Goal: Information Seeking & Learning: Check status

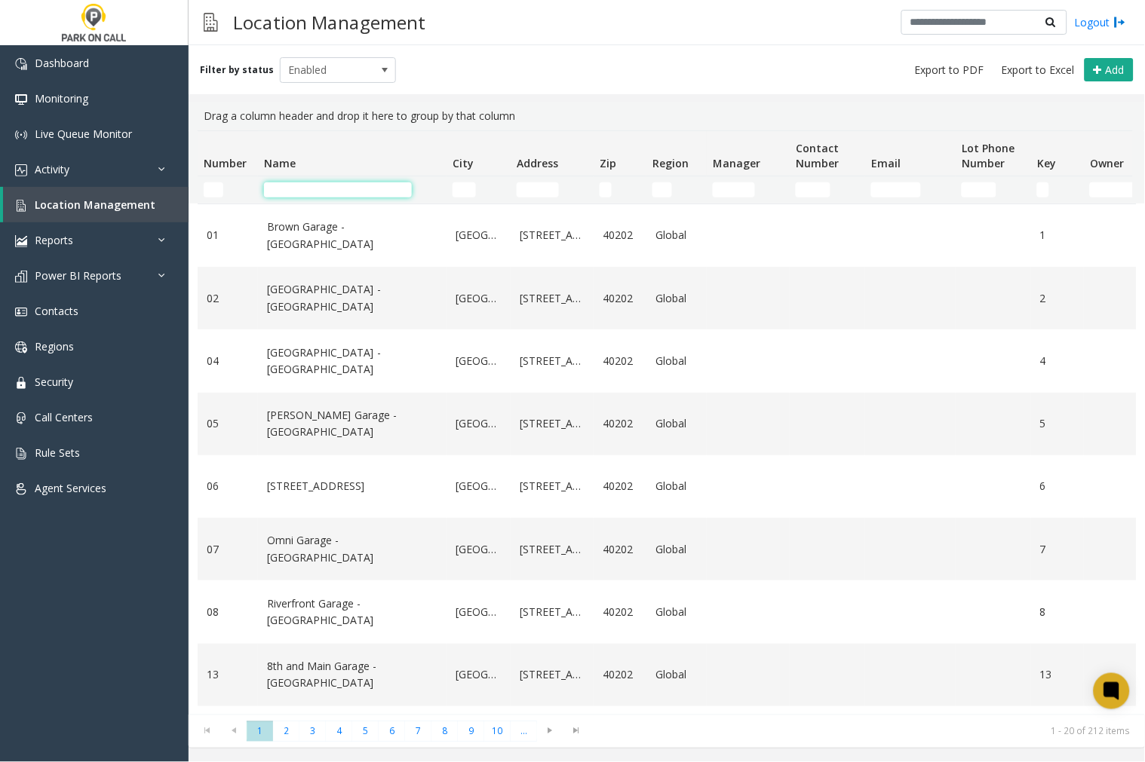
click at [302, 186] on input "Name Filter" at bounding box center [338, 189] width 148 height 15
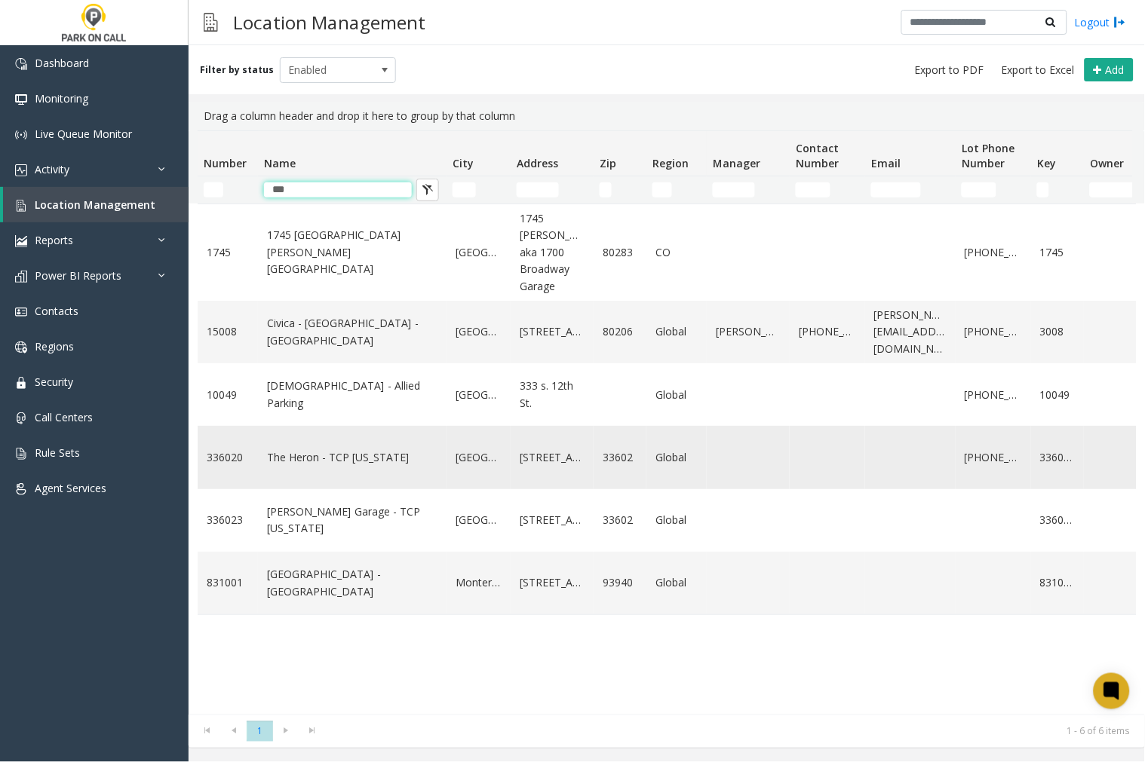
type input "***"
click at [324, 466] on link "The Heron - TCP Florida" at bounding box center [352, 457] width 170 height 17
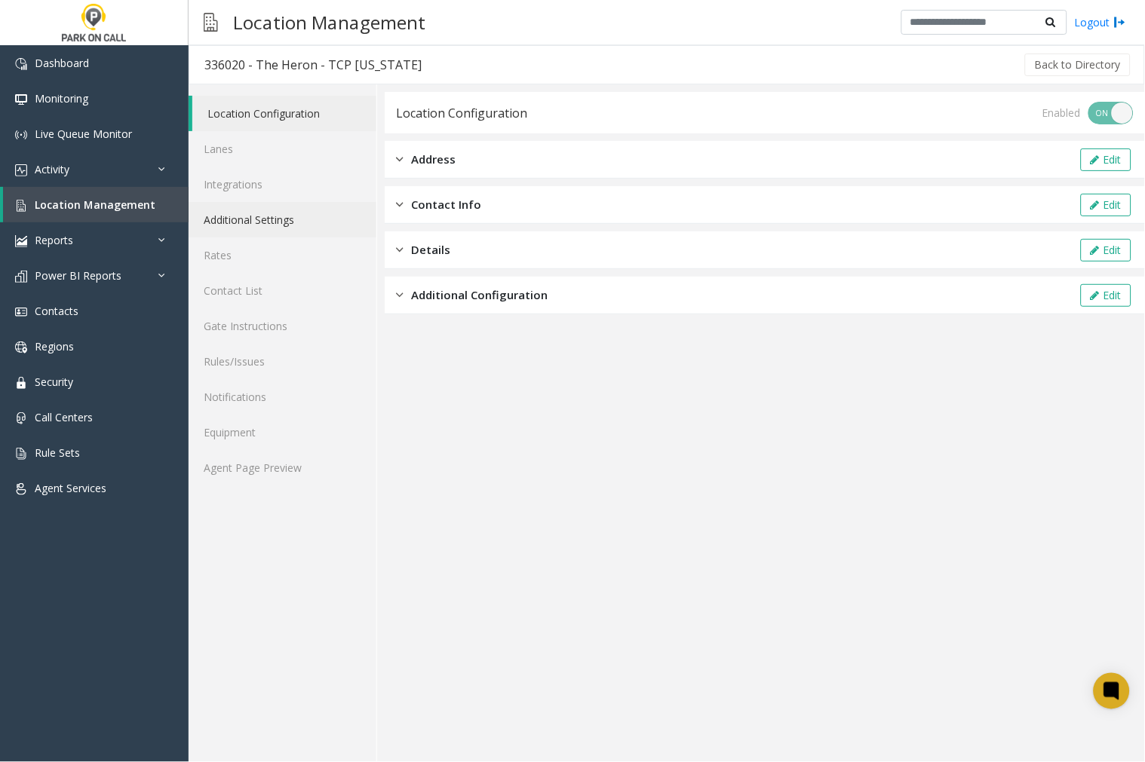
click at [247, 214] on link "Additional Settings" at bounding box center [283, 219] width 188 height 35
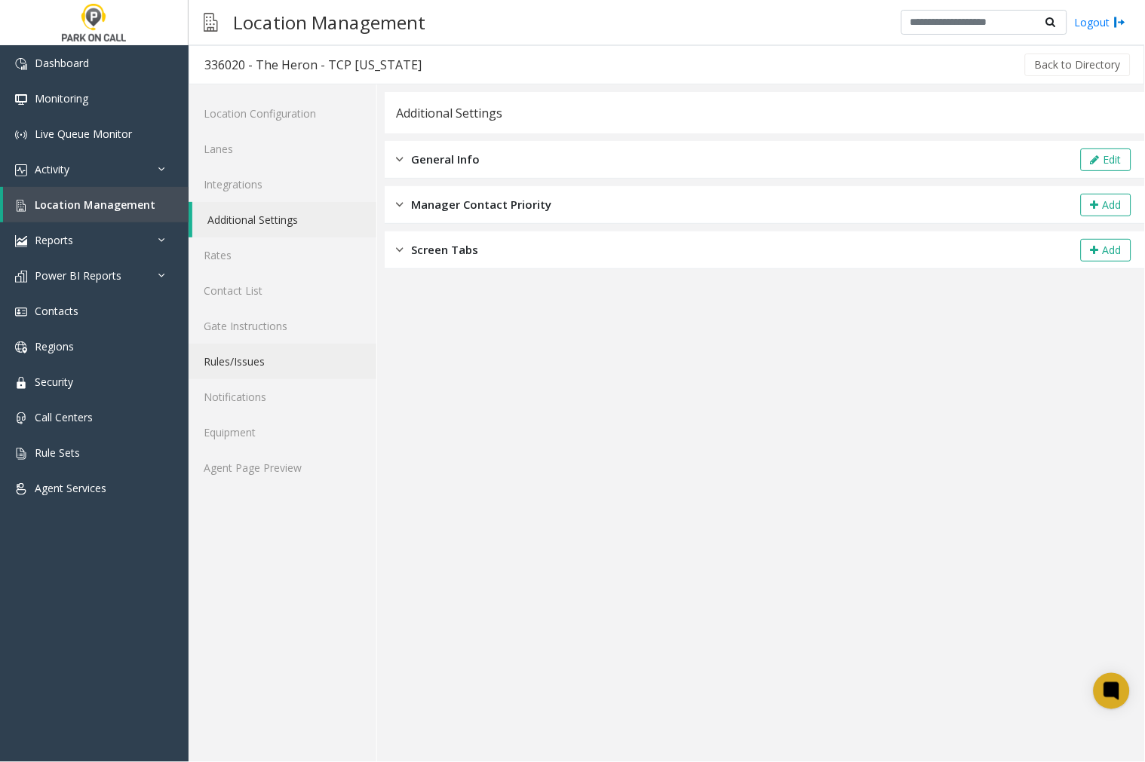
click at [247, 363] on link "Rules/Issues" at bounding box center [283, 361] width 188 height 35
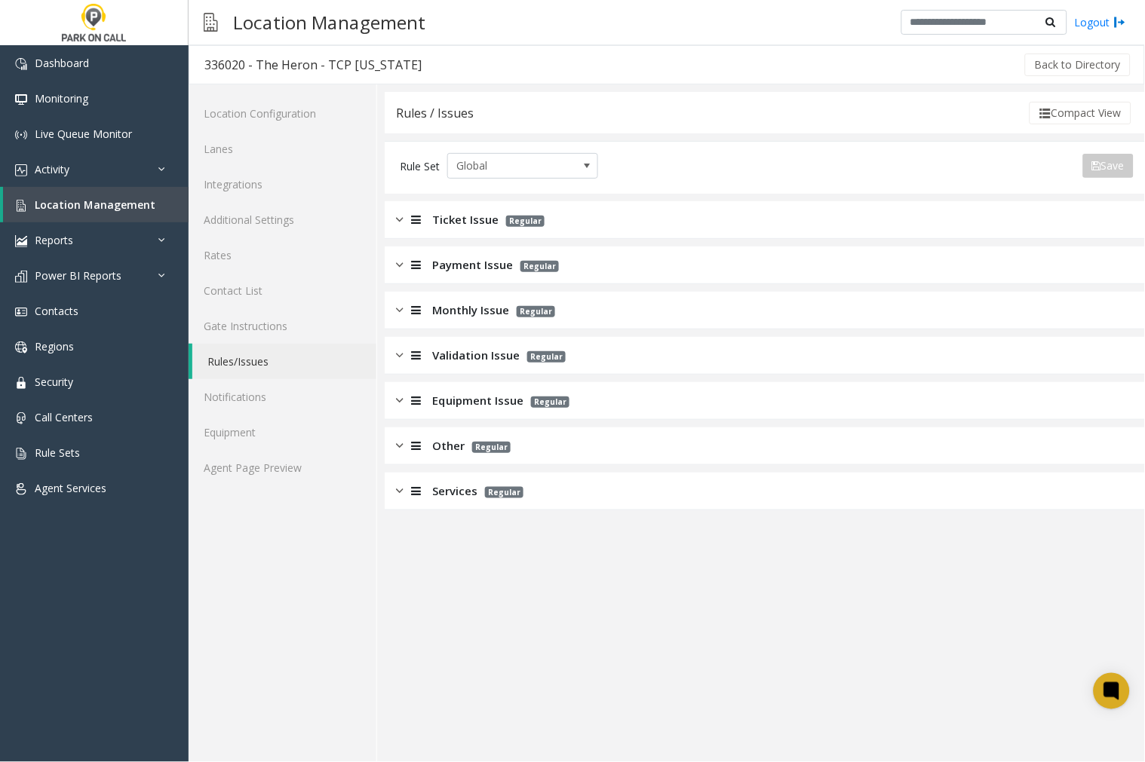
click at [398, 306] on img at bounding box center [400, 310] width 8 height 17
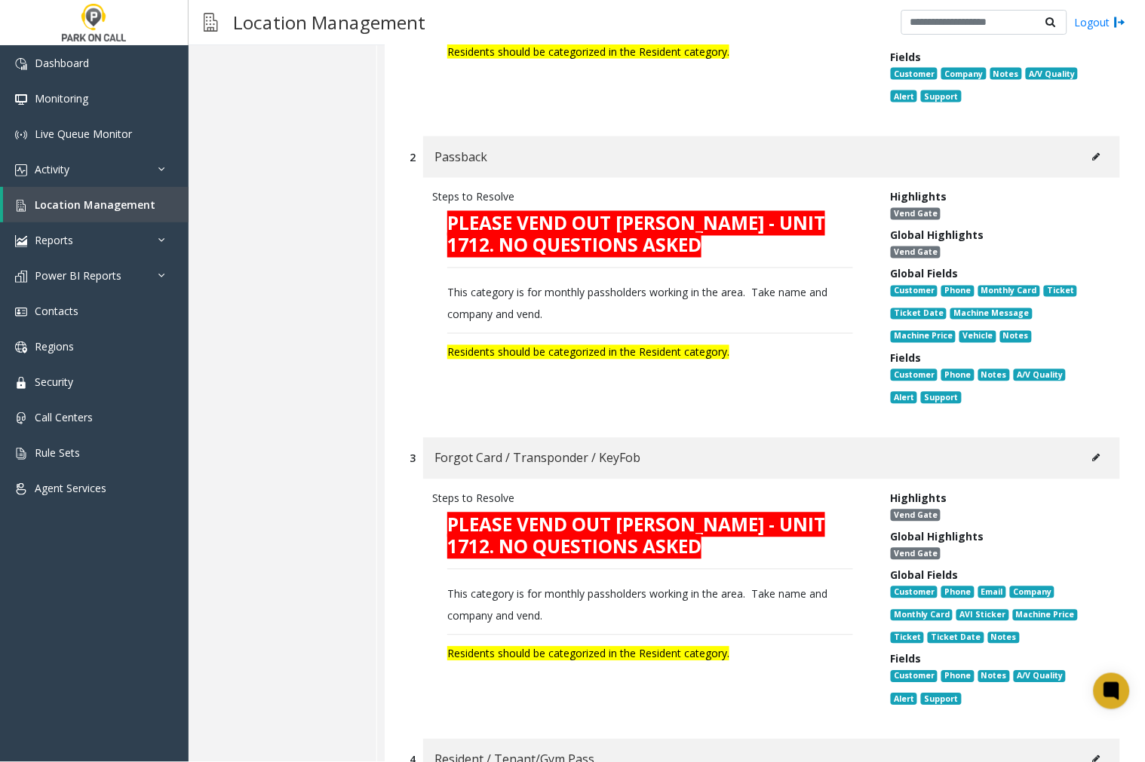
scroll to position [84, 0]
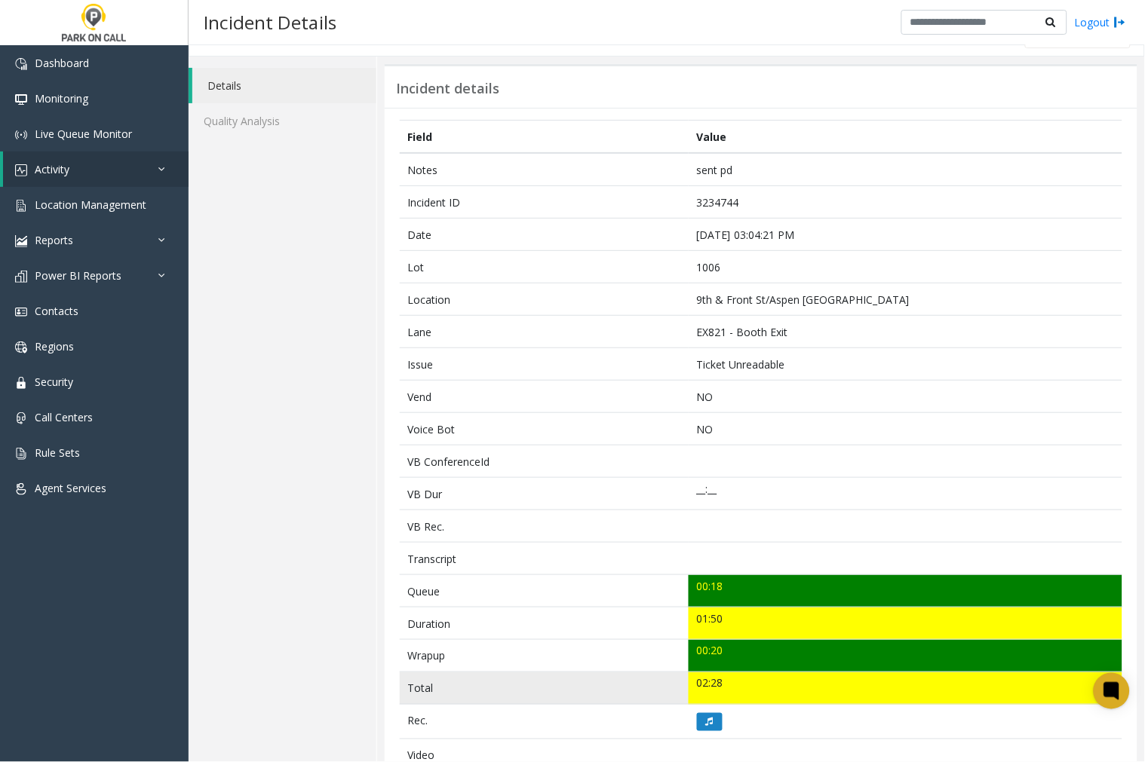
scroll to position [112, 0]
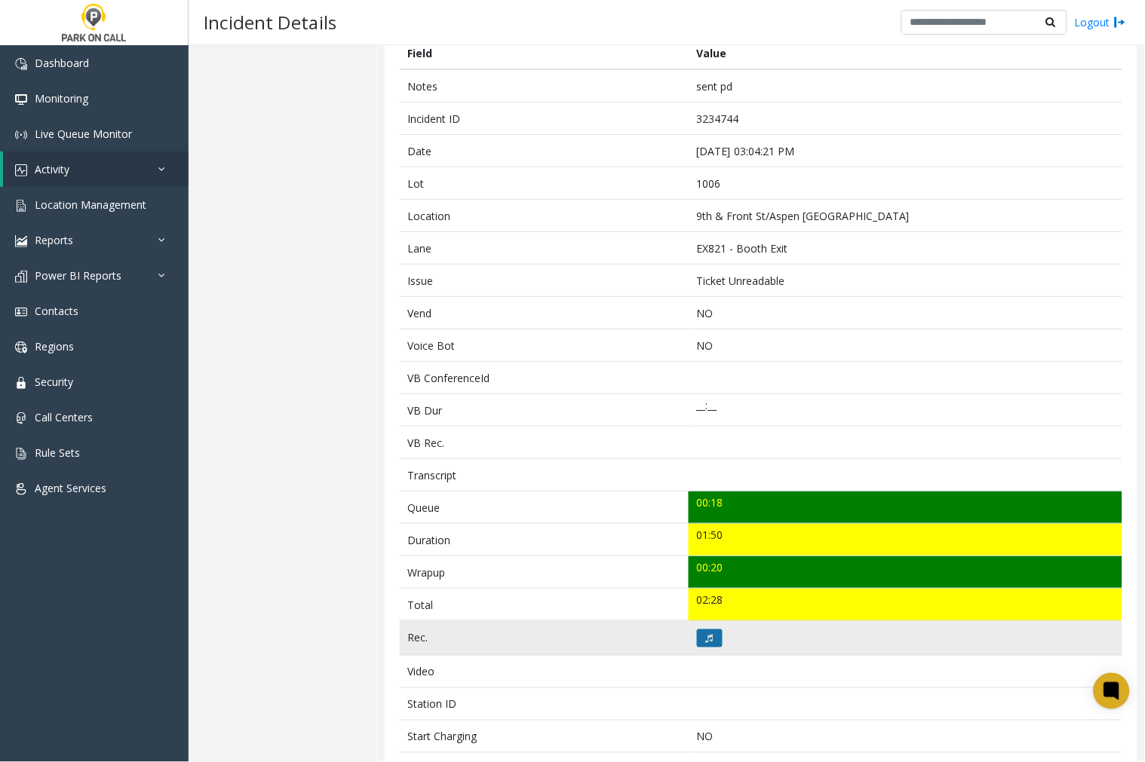
click at [697, 636] on button at bounding box center [710, 639] width 26 height 18
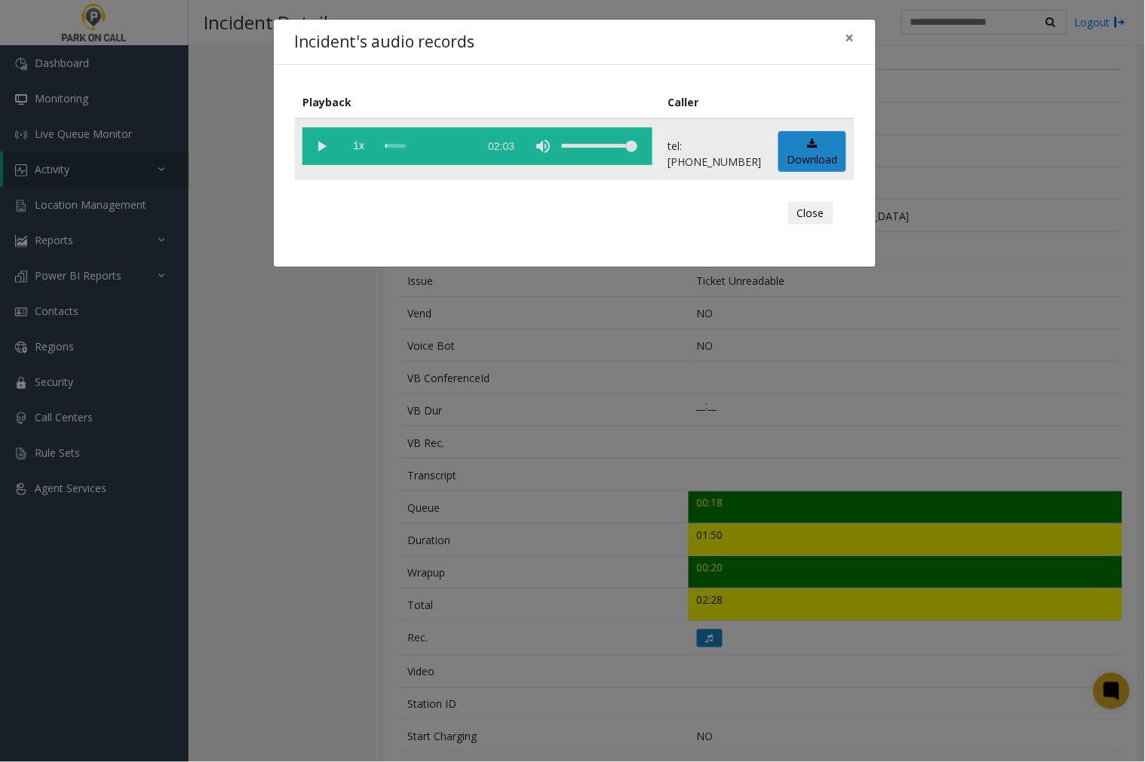
click at [321, 143] on vg-play-pause at bounding box center [321, 146] width 38 height 38
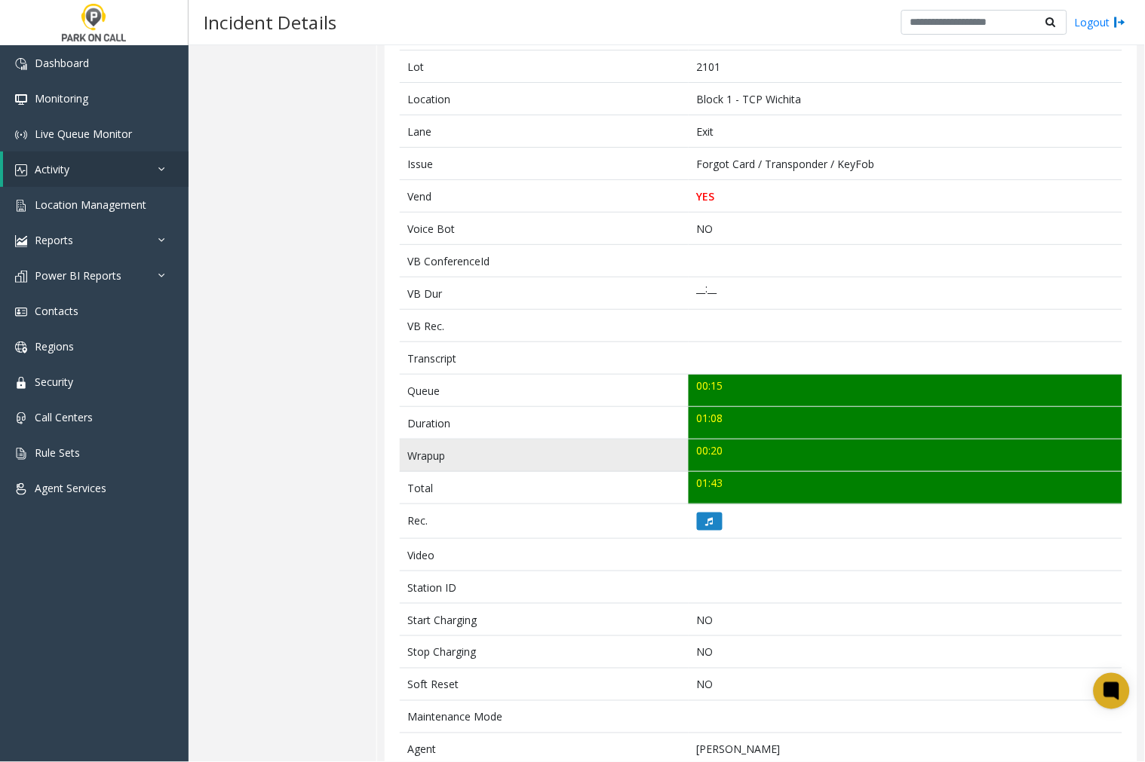
scroll to position [145, 0]
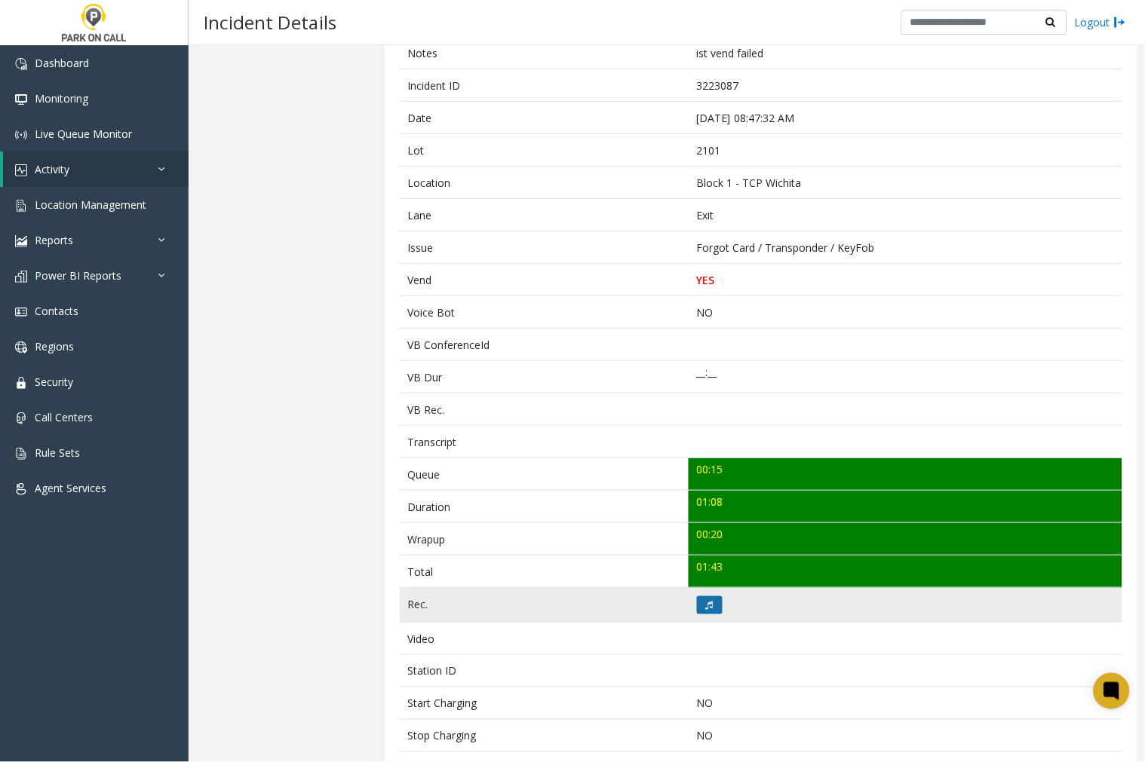
click at [699, 602] on button at bounding box center [710, 605] width 26 height 18
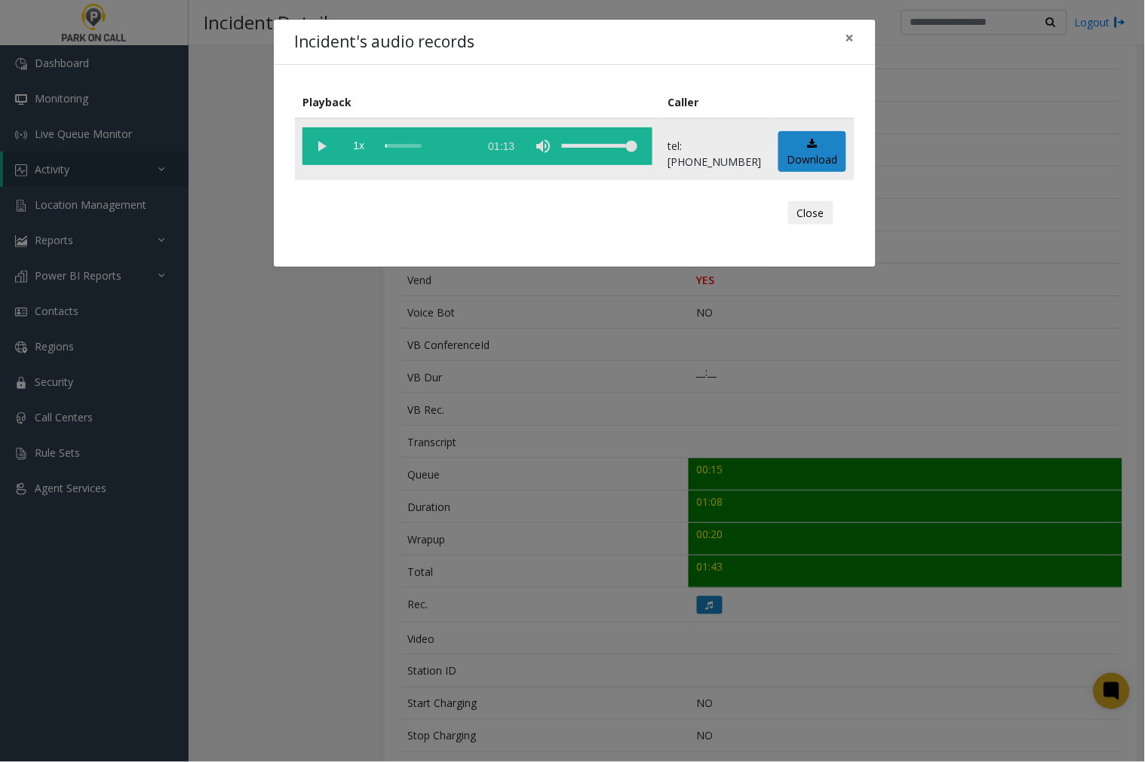
click at [323, 148] on vg-play-pause at bounding box center [321, 146] width 38 height 38
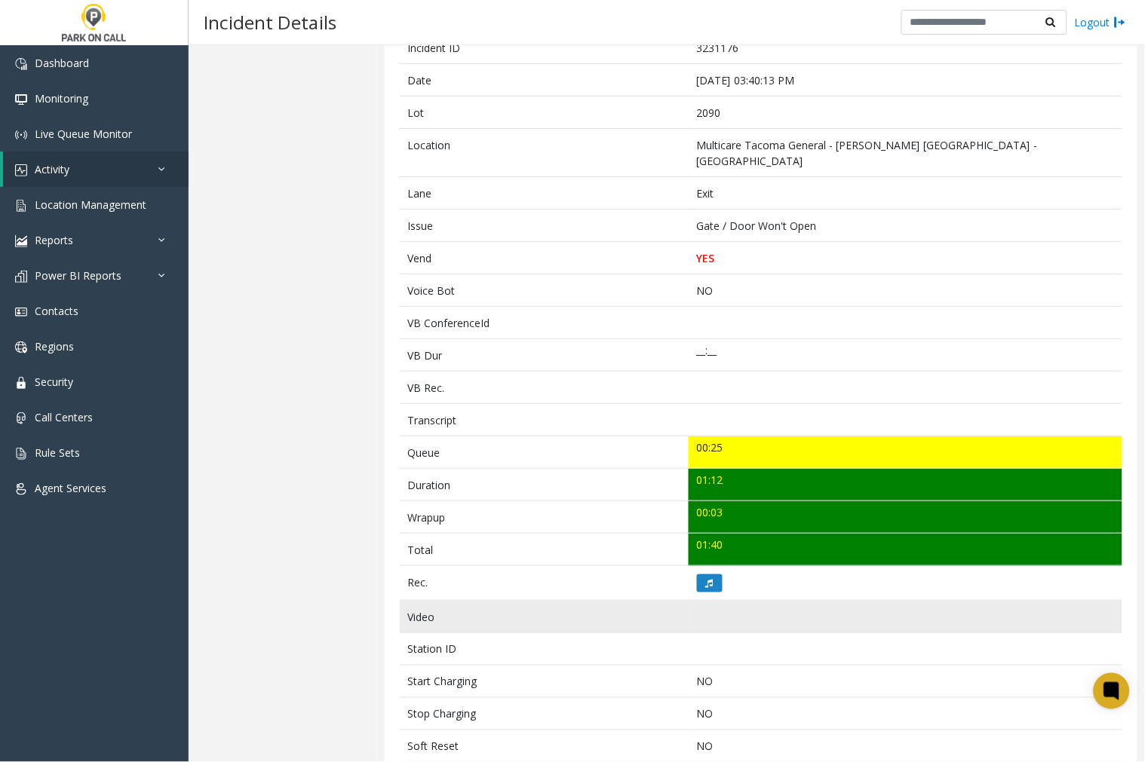
scroll to position [167, 0]
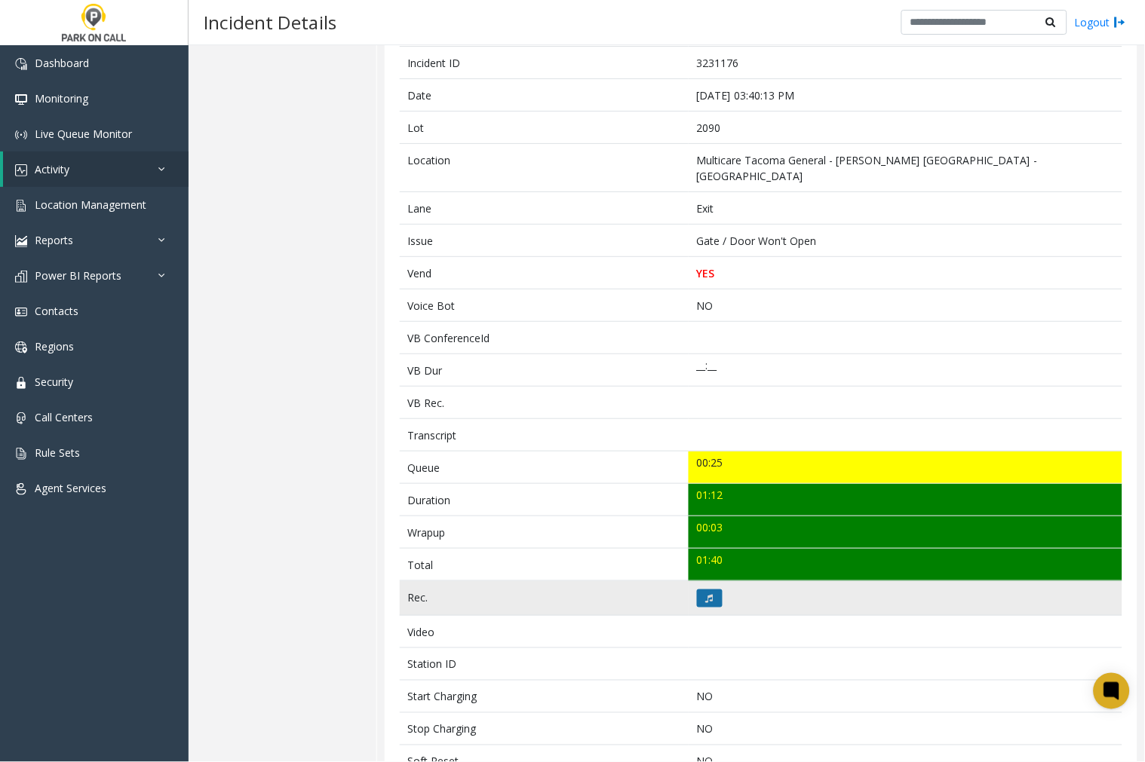
click at [706, 594] on icon at bounding box center [710, 598] width 8 height 9
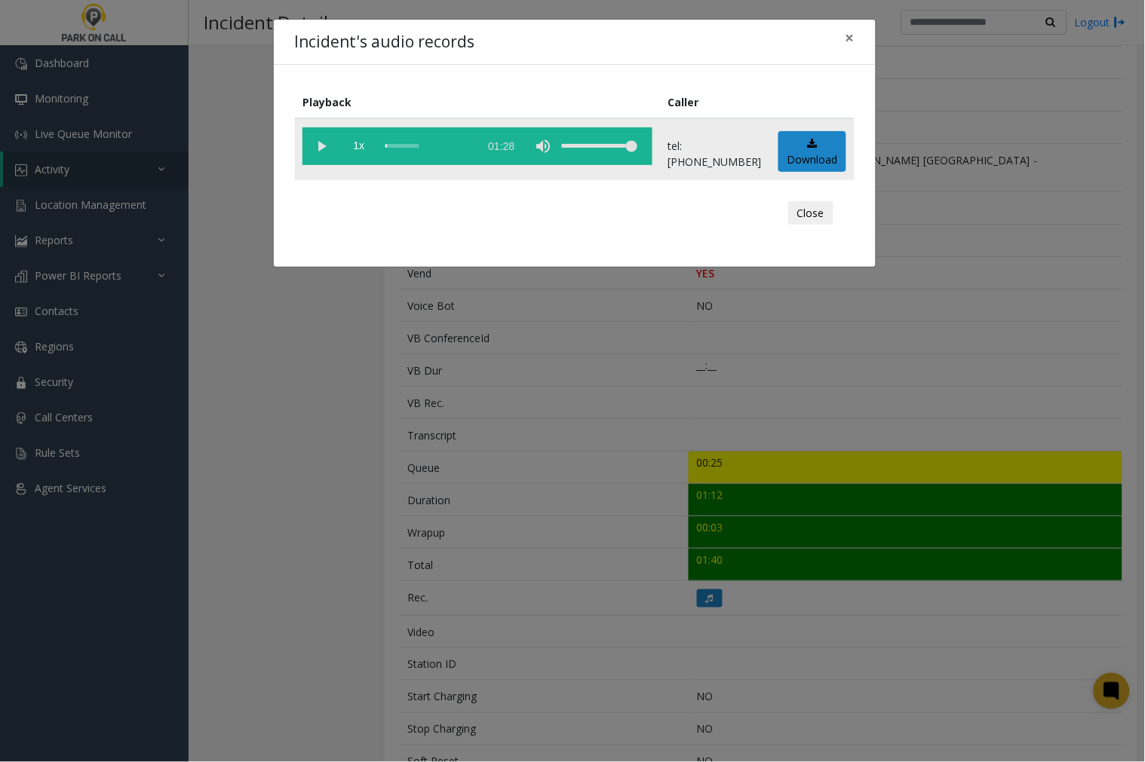
click at [322, 140] on vg-play-pause at bounding box center [321, 146] width 38 height 38
click at [849, 41] on span "×" at bounding box center [849, 37] width 9 height 21
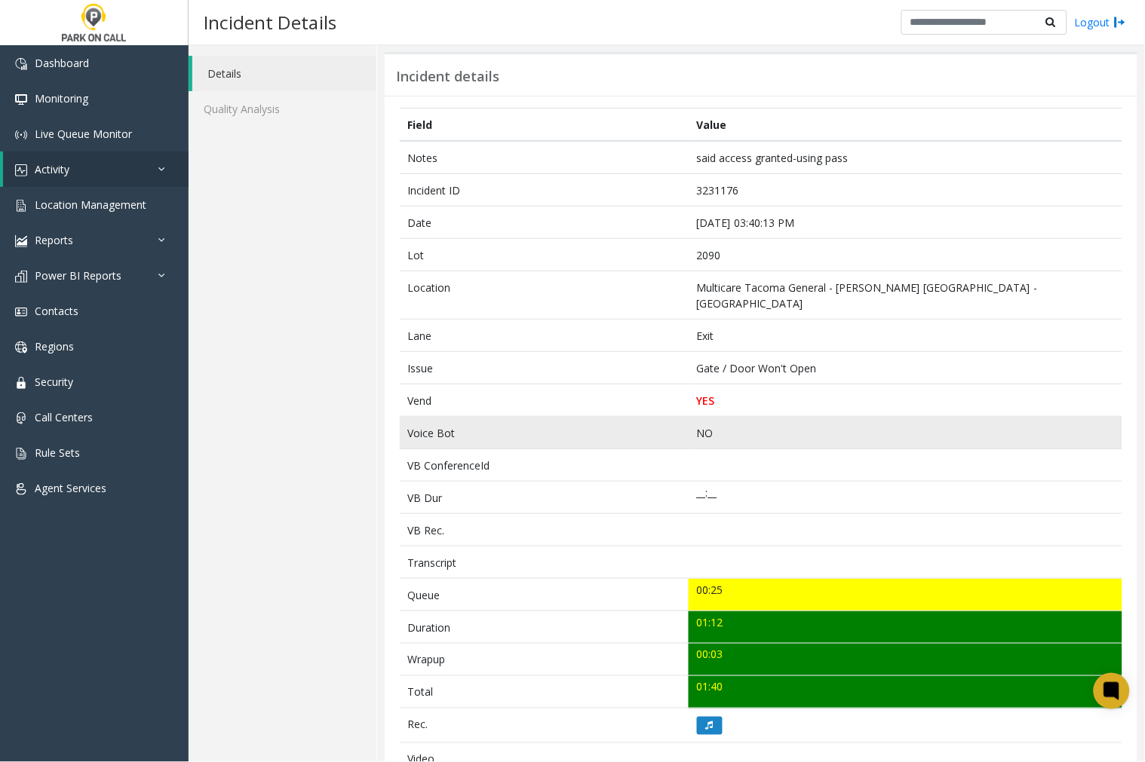
scroll to position [10, 0]
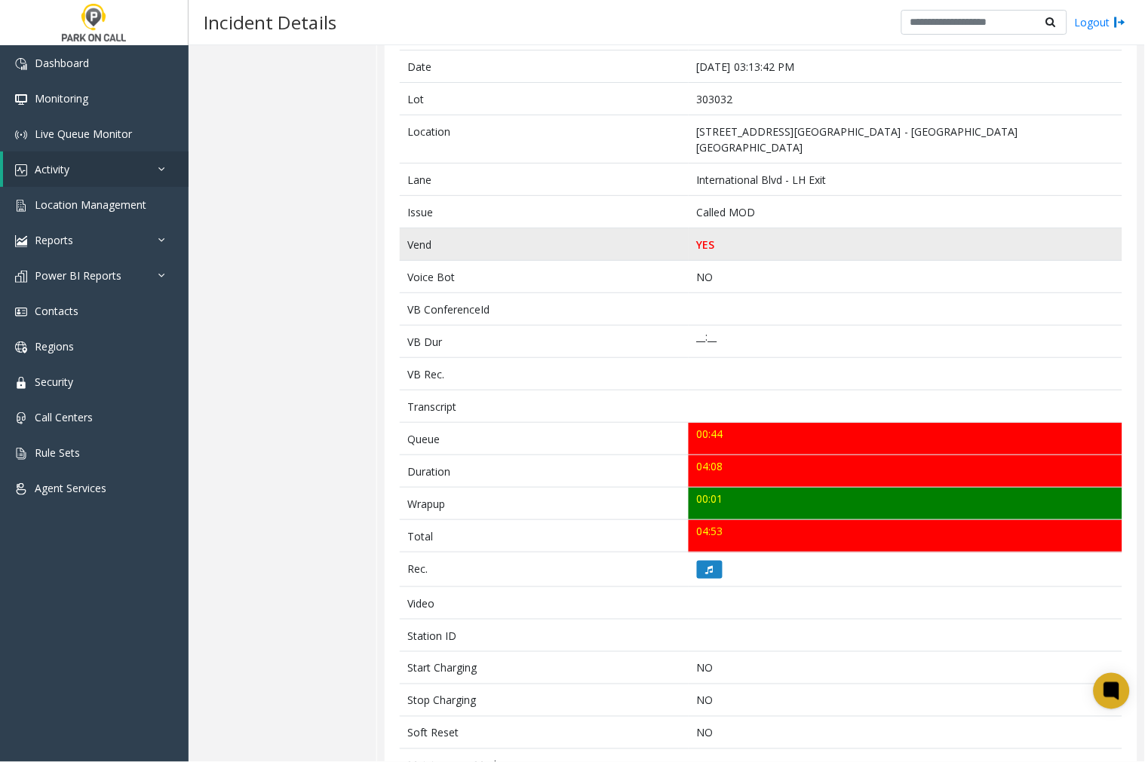
scroll to position [112, 0]
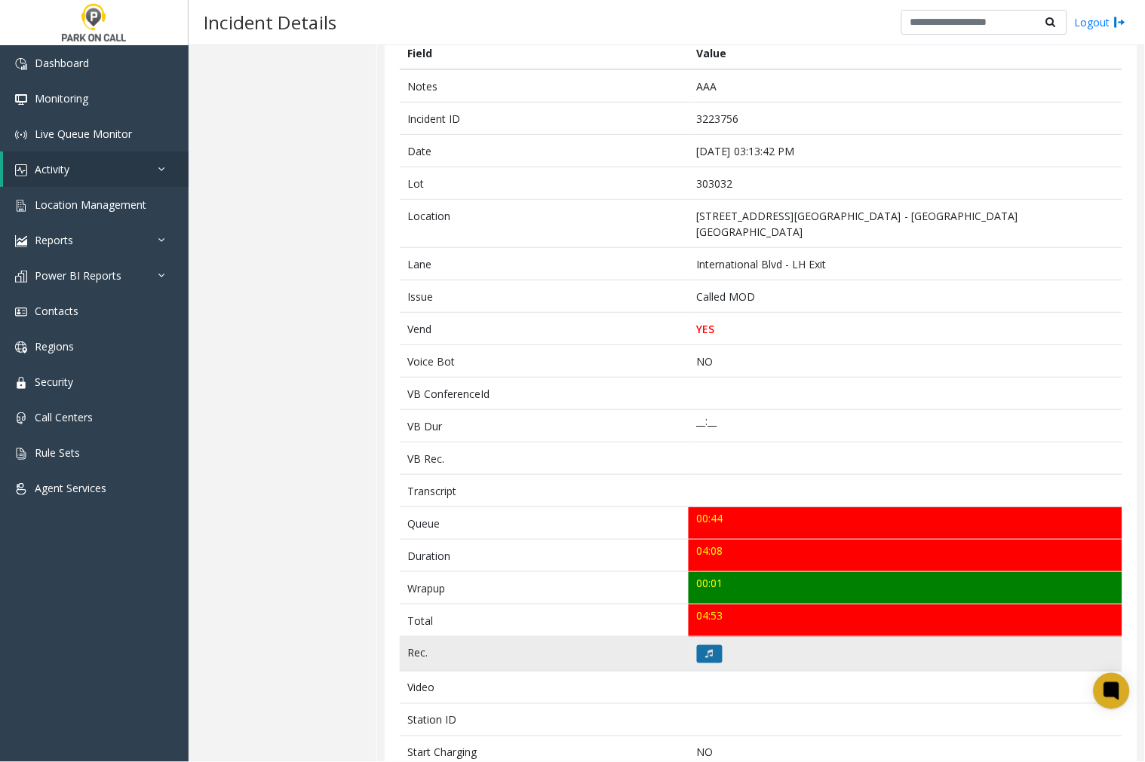
click at [706, 650] on icon at bounding box center [710, 654] width 8 height 9
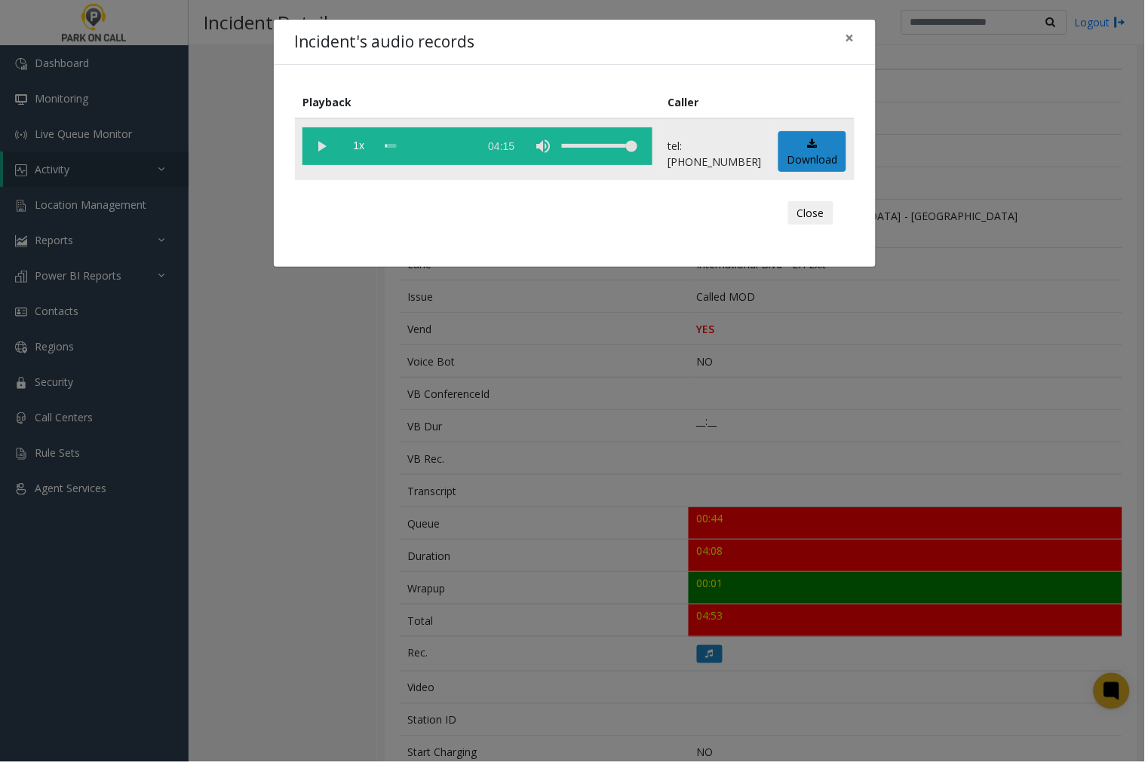
click at [323, 145] on vg-play-pause at bounding box center [321, 146] width 38 height 38
click at [849, 38] on span "×" at bounding box center [849, 37] width 9 height 21
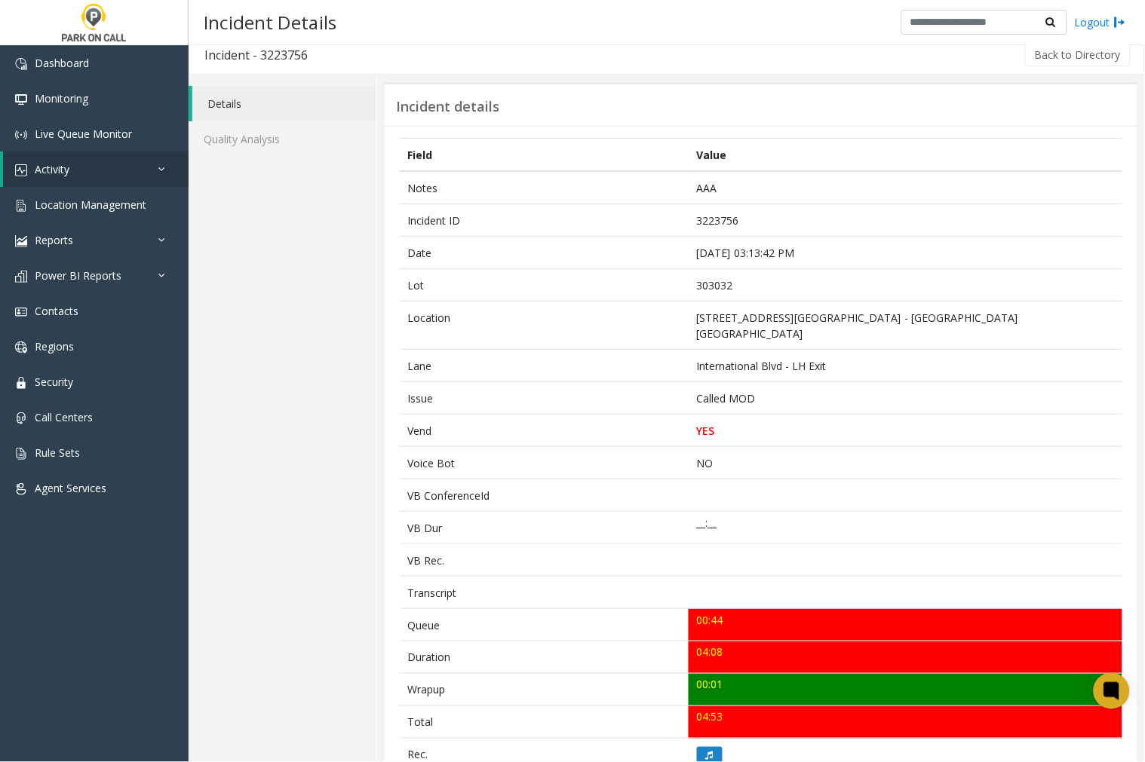
scroll to position [0, 0]
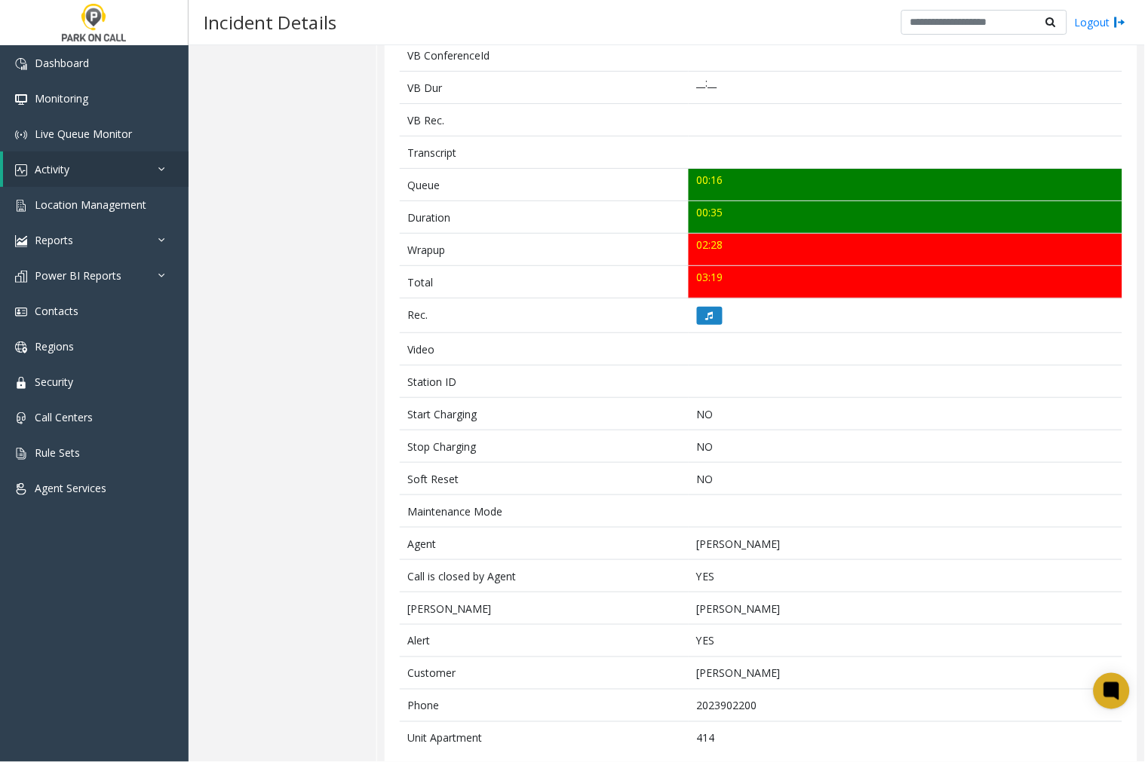
scroll to position [461, 0]
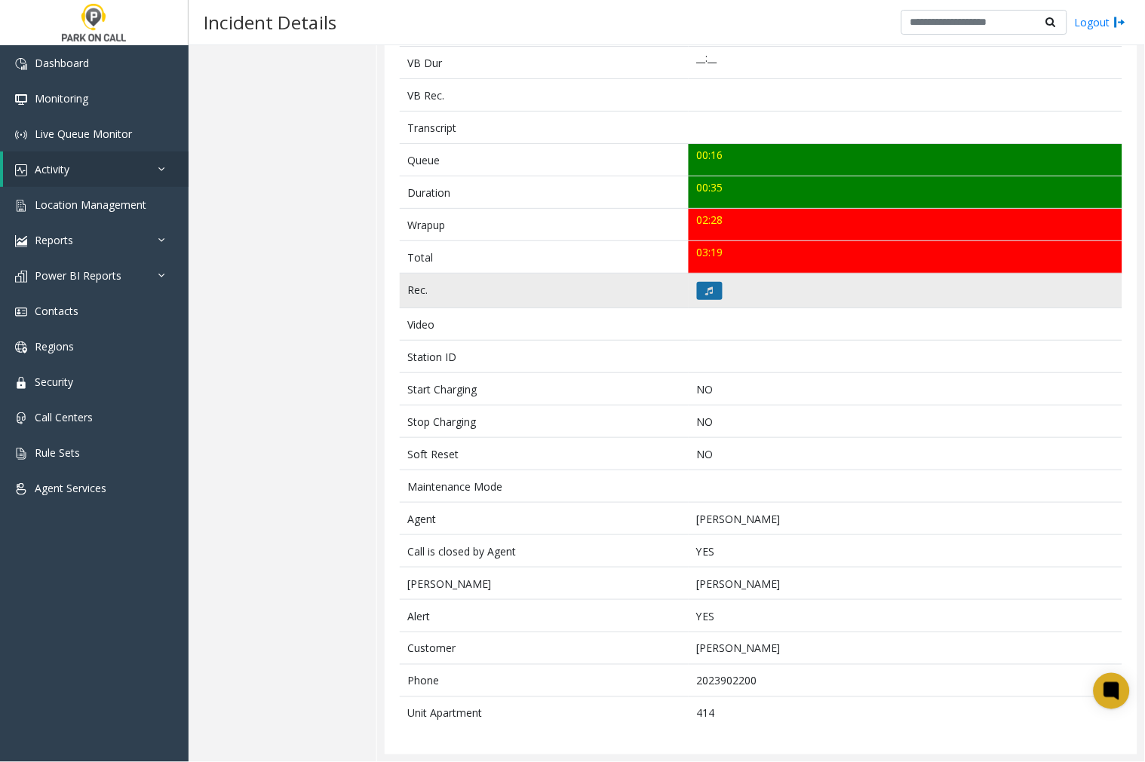
click at [706, 293] on icon at bounding box center [710, 291] width 8 height 9
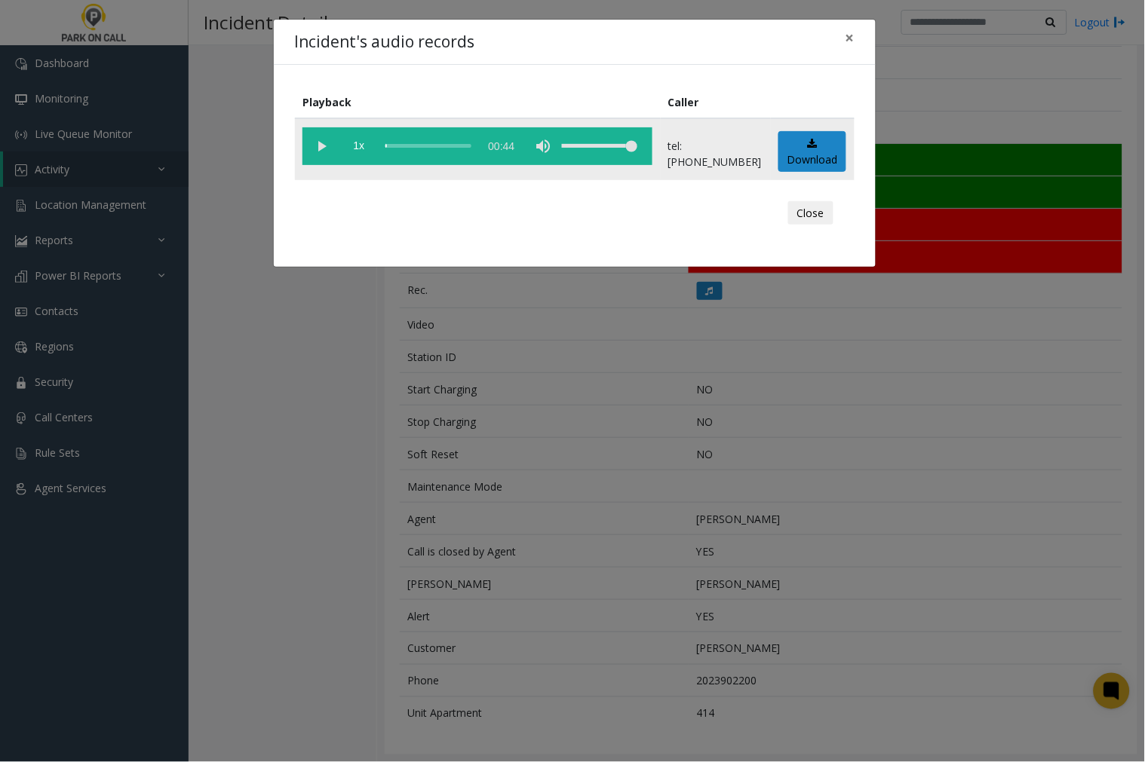
click at [319, 141] on vg-play-pause at bounding box center [321, 146] width 38 height 38
click at [850, 41] on span "×" at bounding box center [849, 37] width 9 height 21
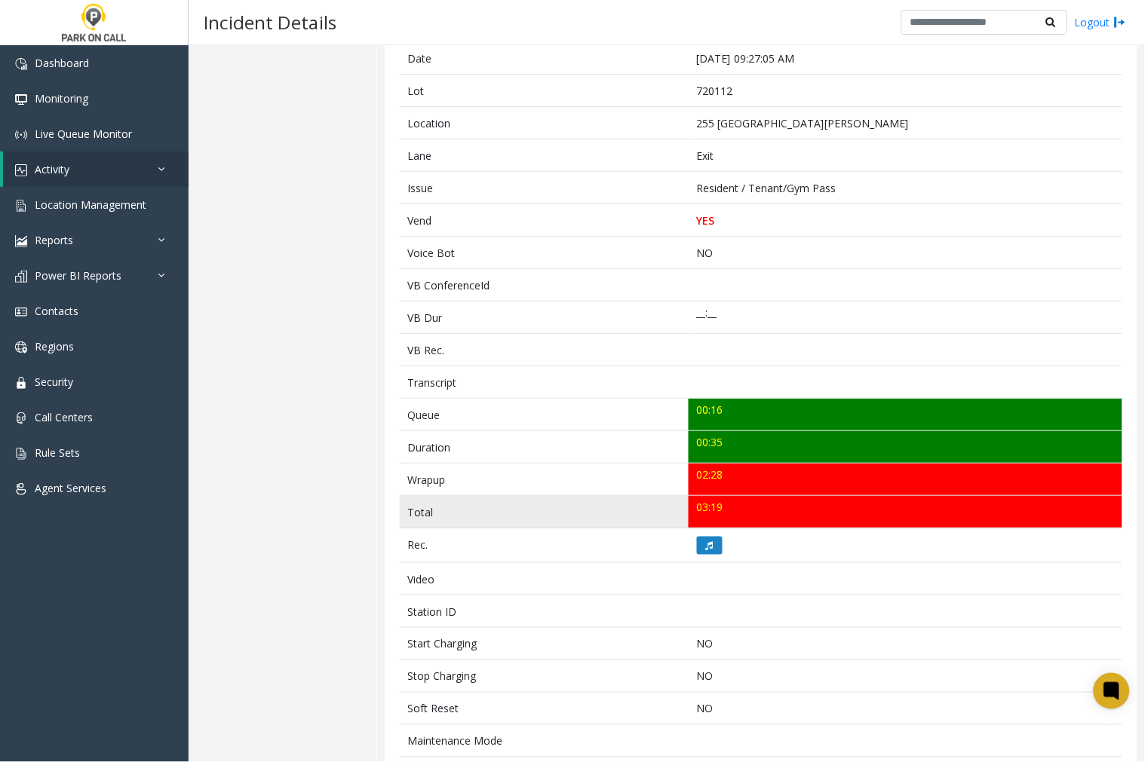
scroll to position [0, 0]
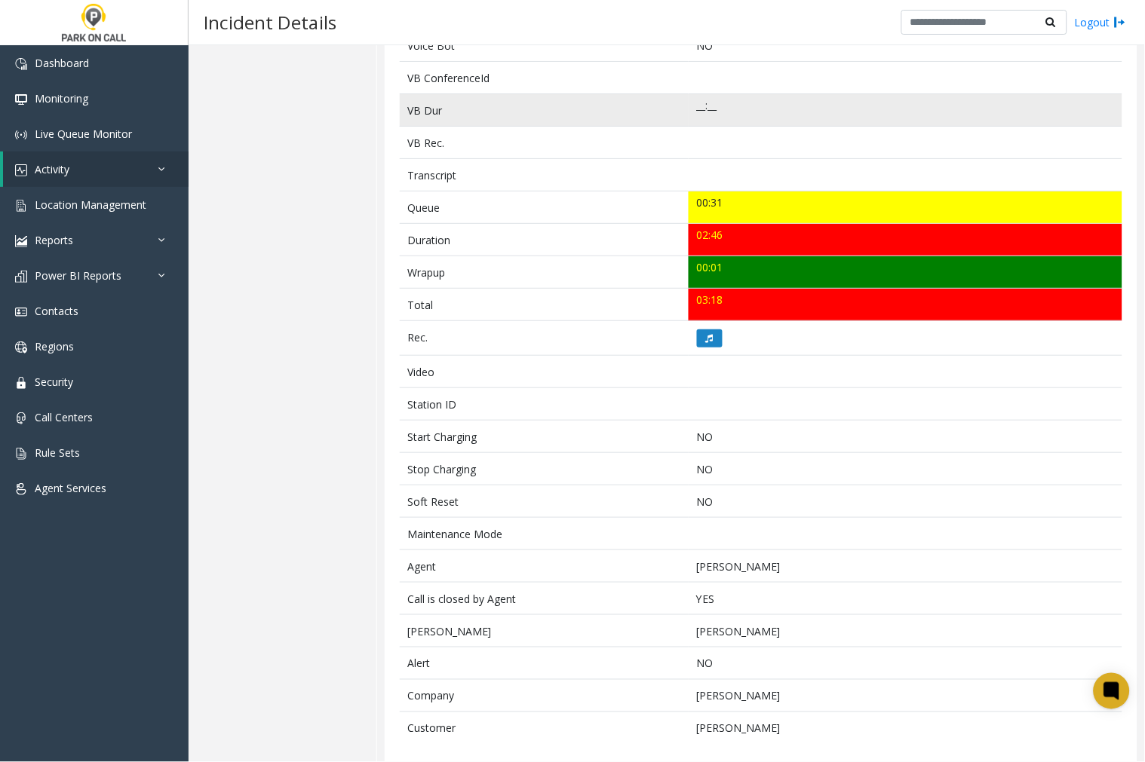
scroll to position [428, 0]
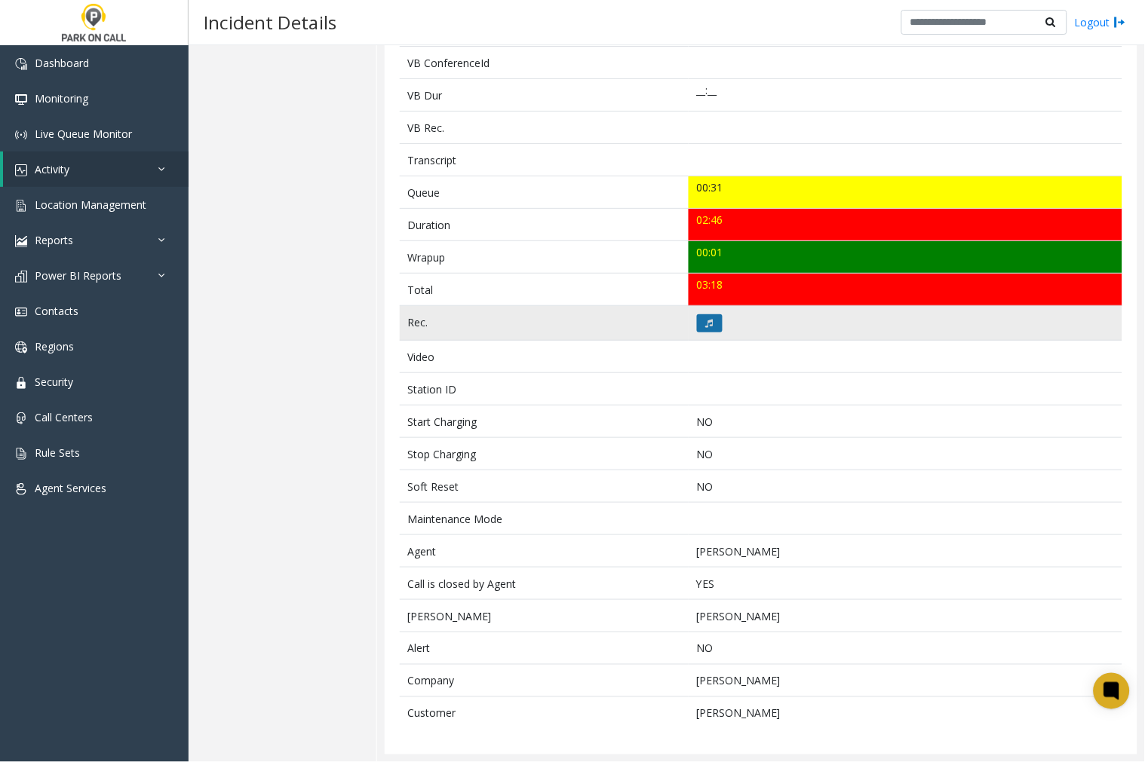
click at [706, 326] on icon at bounding box center [710, 323] width 8 height 9
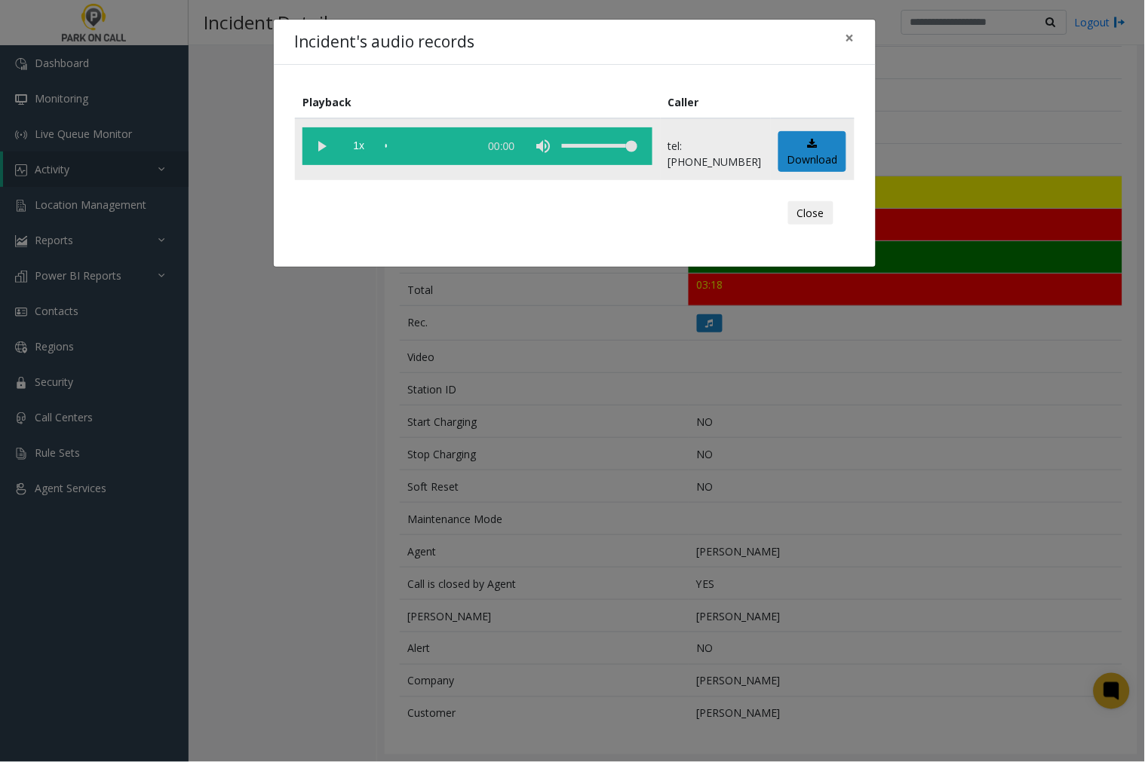
click at [320, 137] on vg-play-pause at bounding box center [321, 146] width 38 height 38
click at [853, 36] on span "×" at bounding box center [849, 37] width 9 height 21
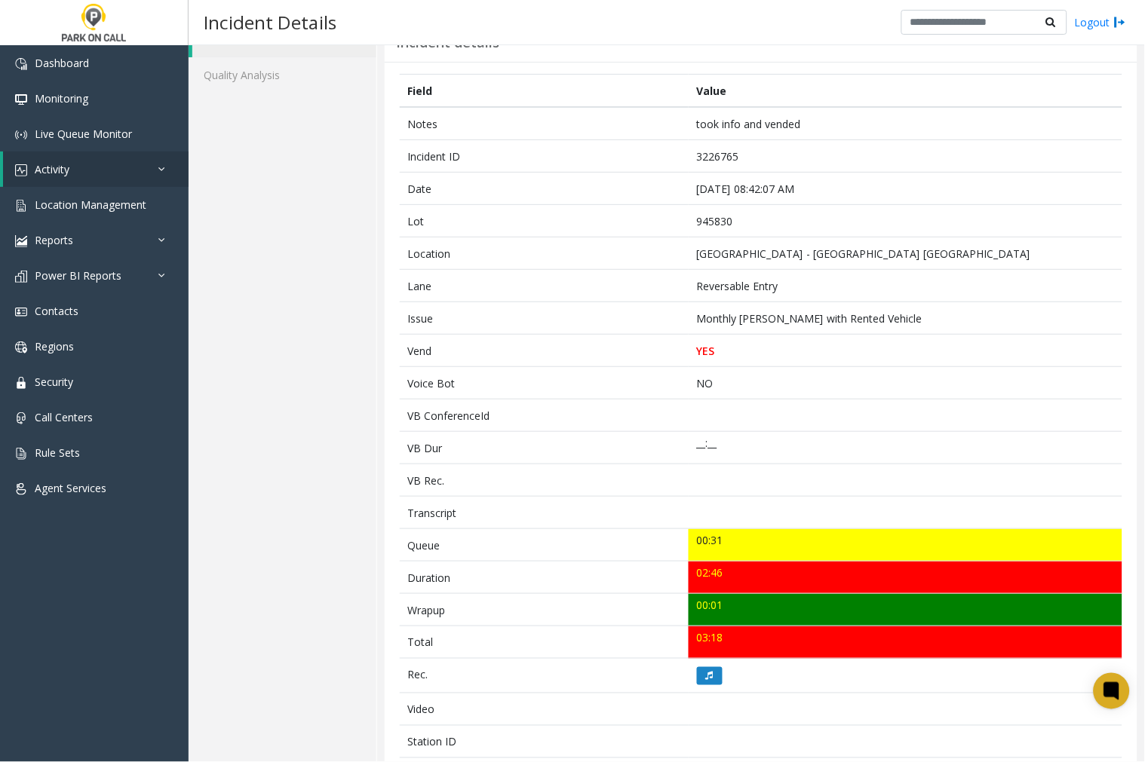
scroll to position [10, 0]
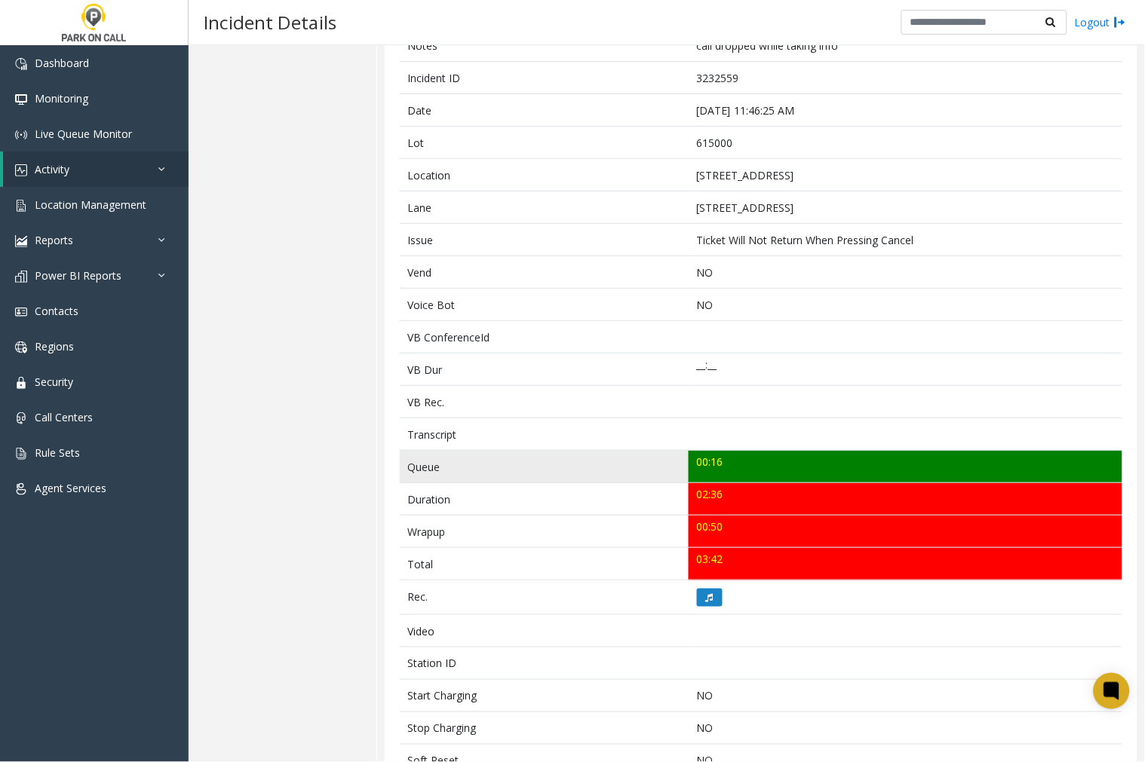
scroll to position [125, 0]
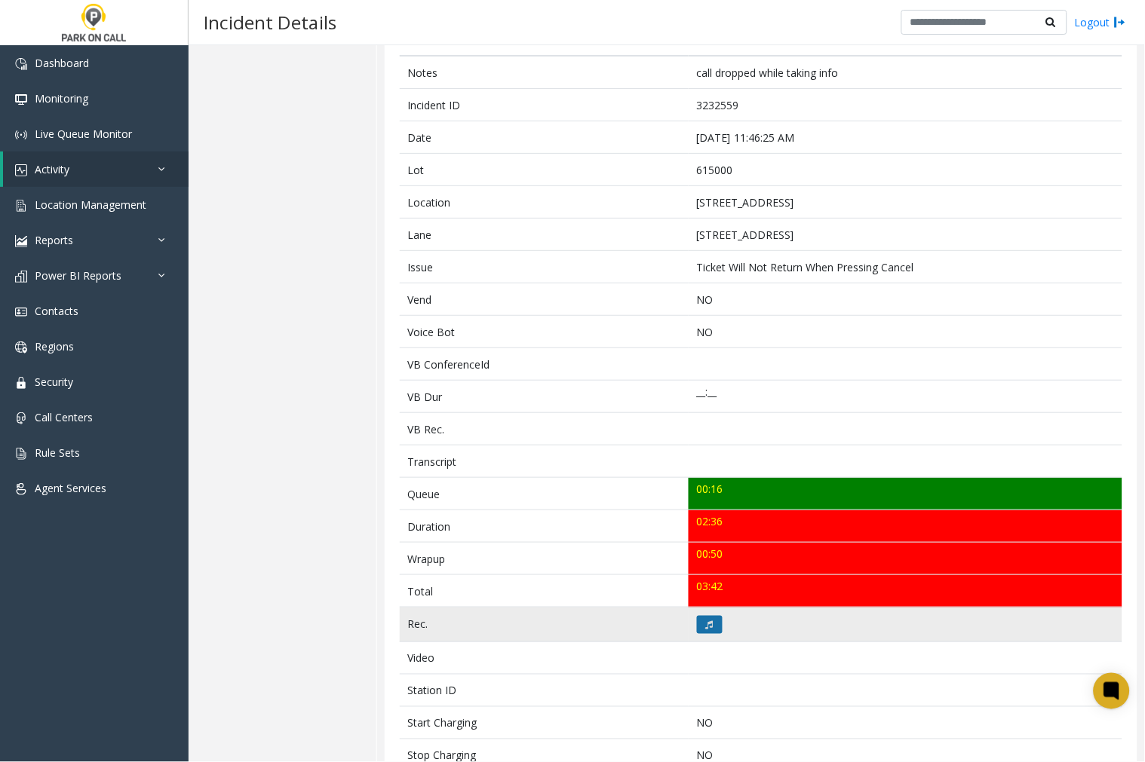
click at [706, 621] on icon at bounding box center [710, 625] width 8 height 9
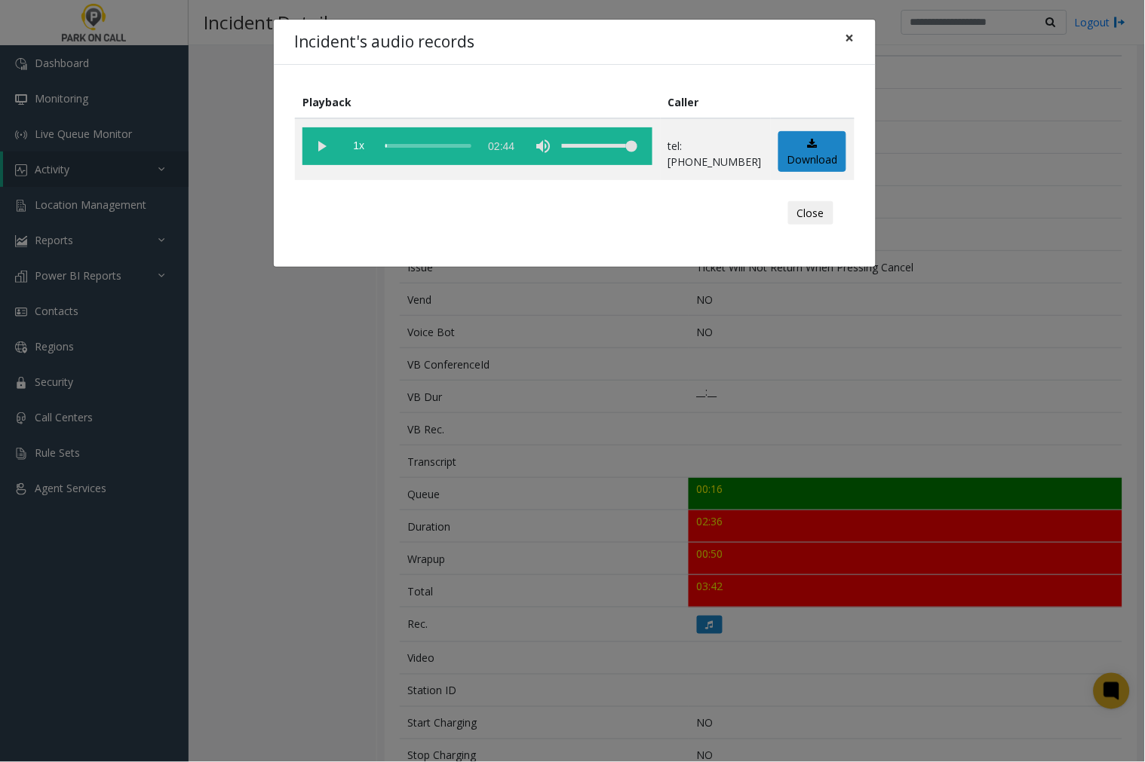
drag, startPoint x: 849, startPoint y: 38, endPoint x: 885, endPoint y: 315, distance: 279.8
click at [849, 40] on span "×" at bounding box center [849, 37] width 9 height 21
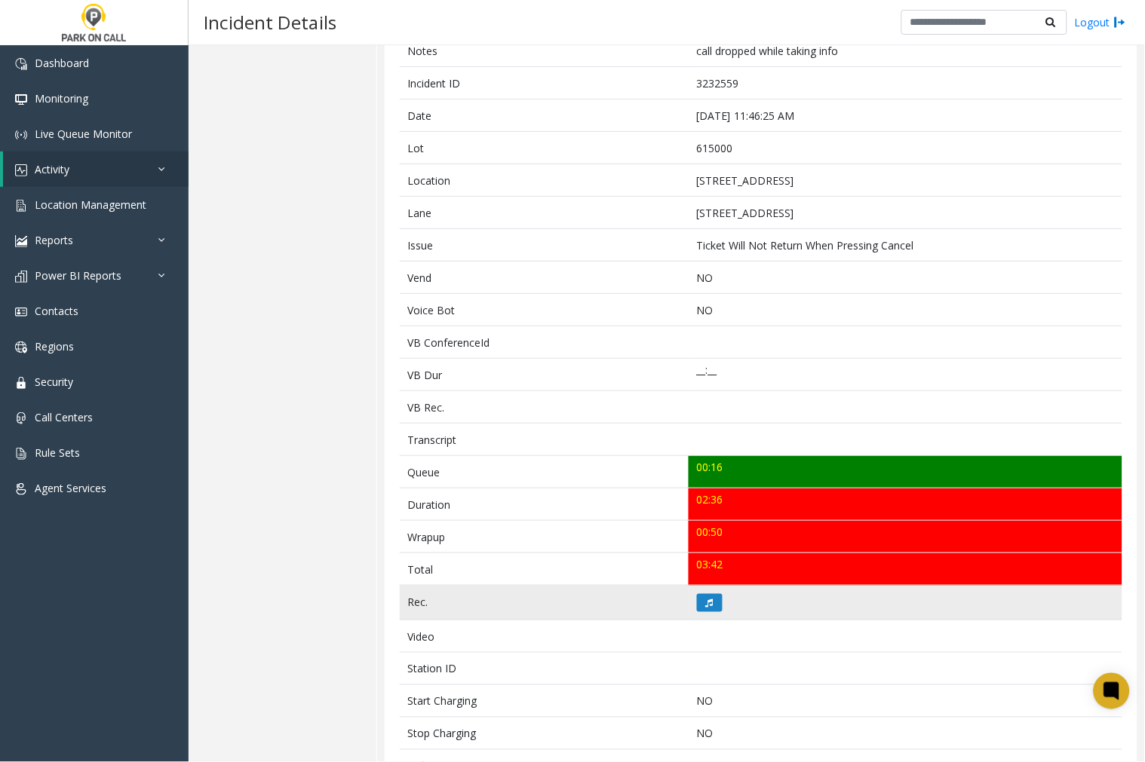
scroll to position [167, 0]
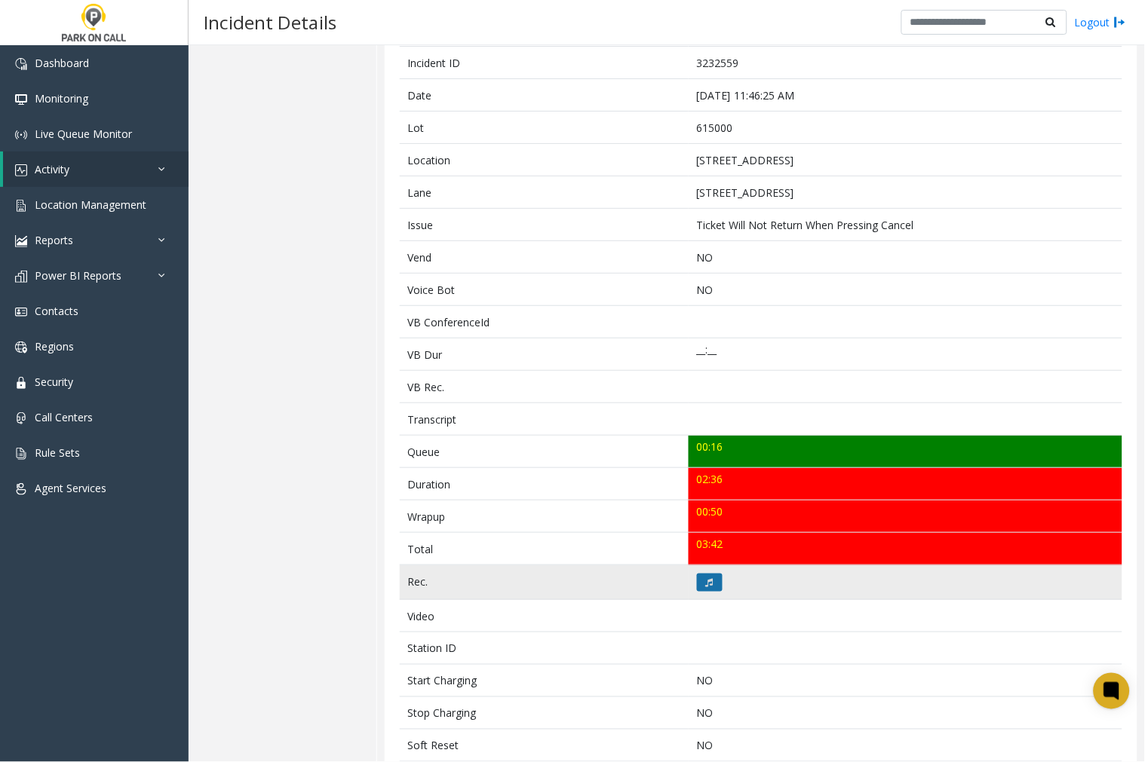
click at [706, 581] on icon at bounding box center [710, 582] width 8 height 9
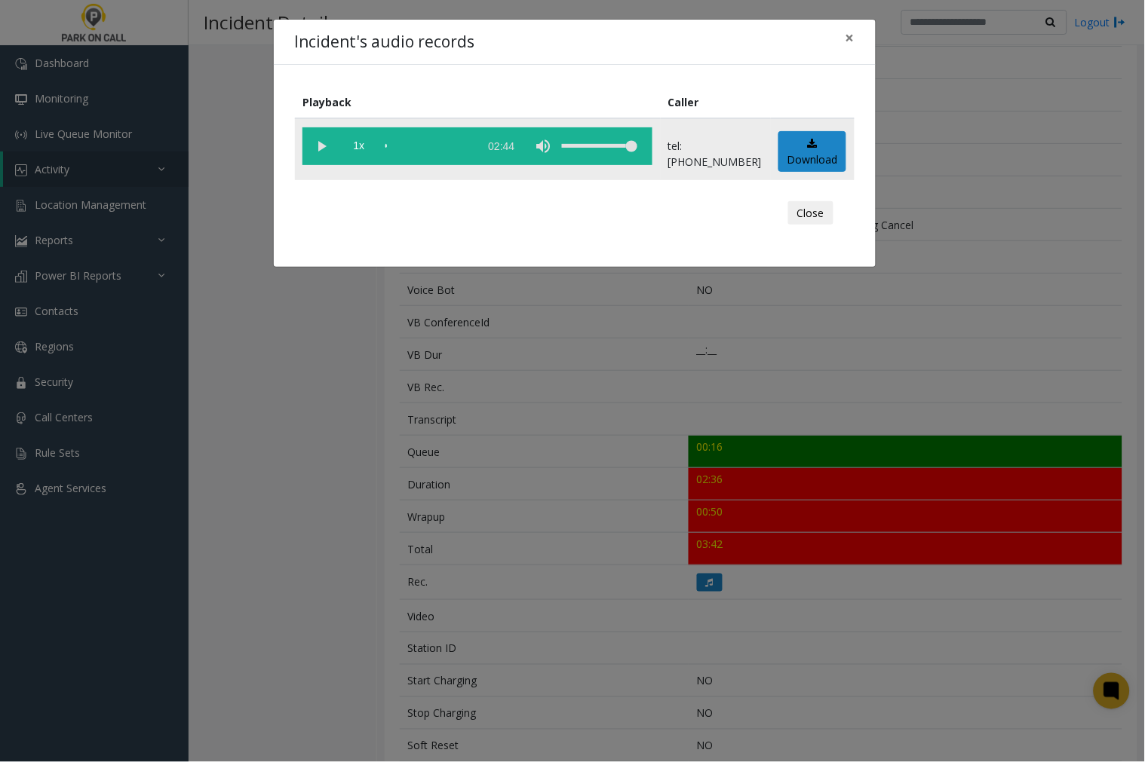
click at [320, 146] on vg-play-pause at bounding box center [321, 146] width 38 height 38
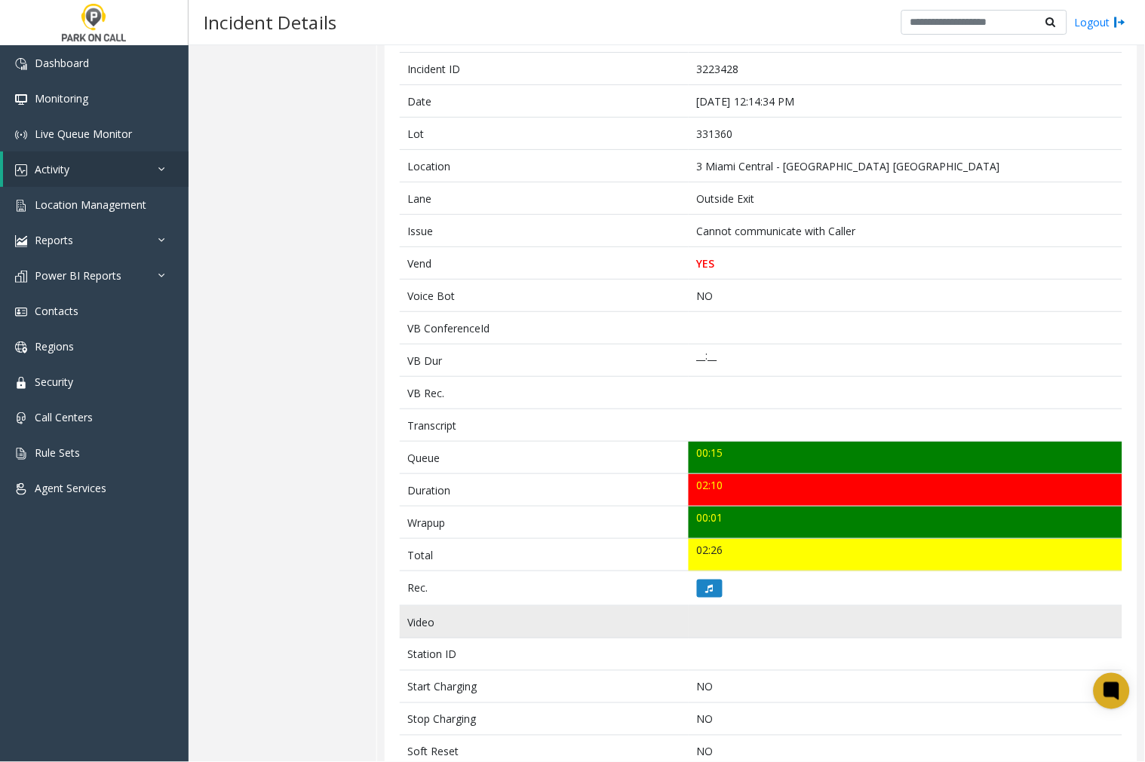
scroll to position [167, 0]
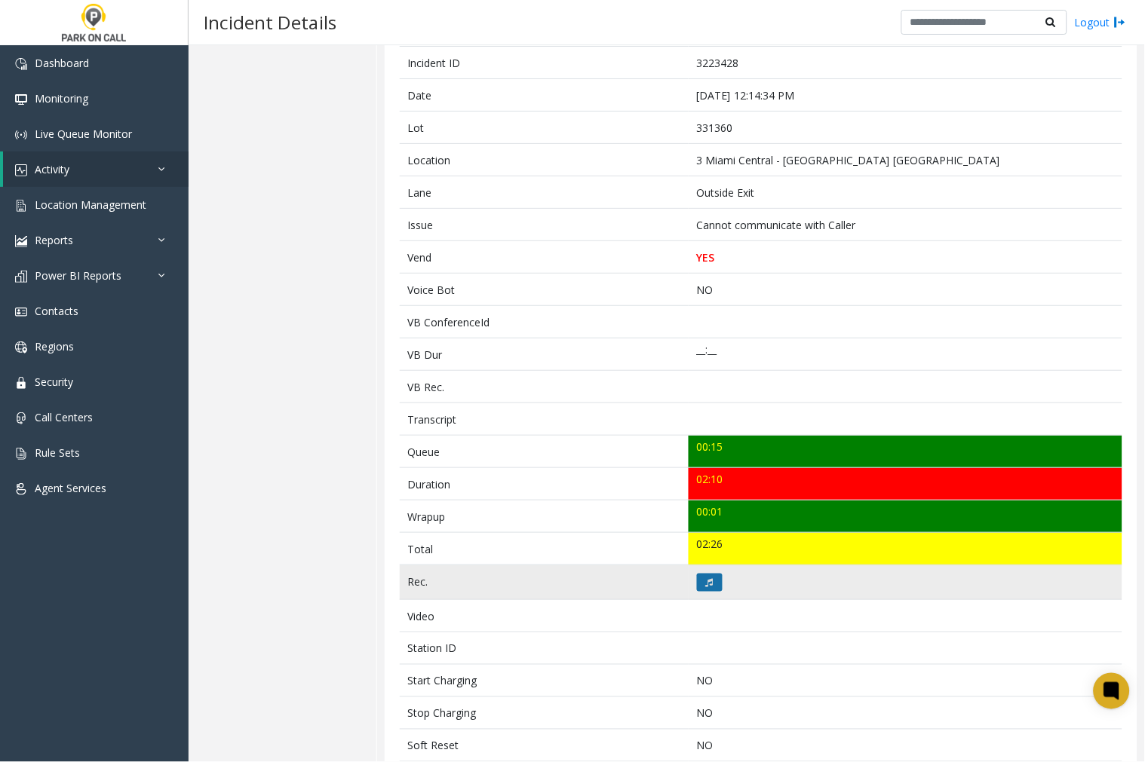
click at [706, 586] on icon at bounding box center [710, 582] width 8 height 9
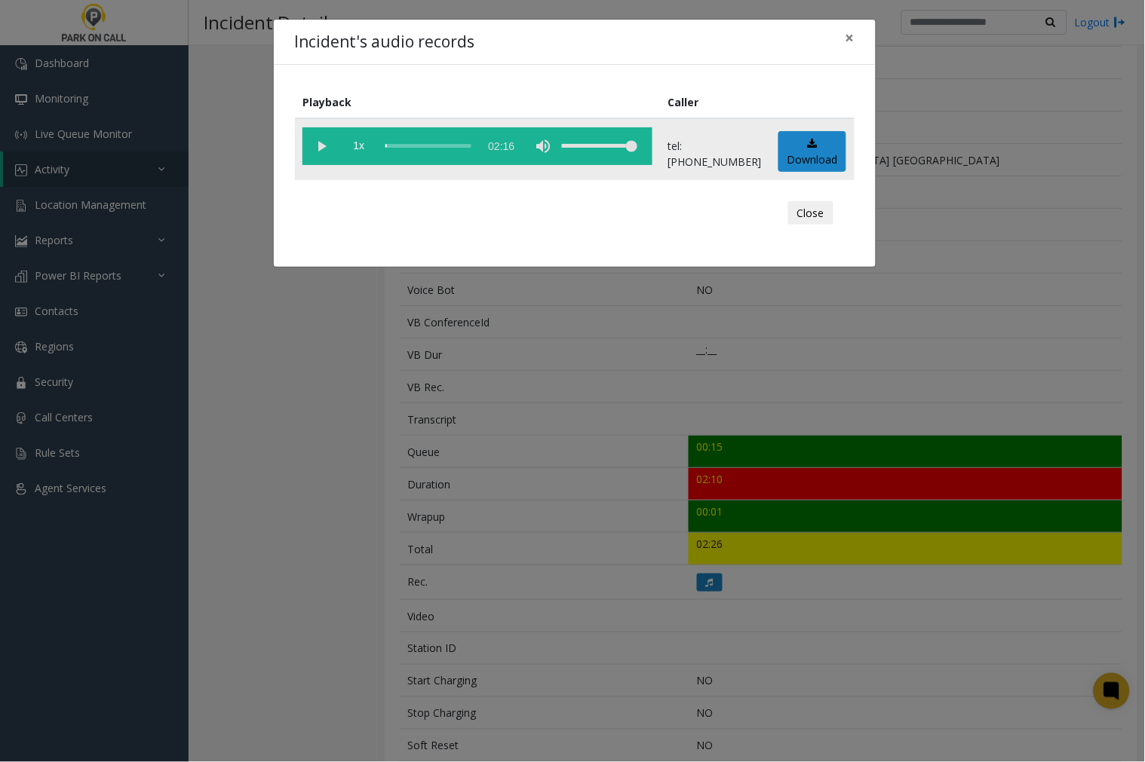
click at [317, 144] on vg-play-pause at bounding box center [321, 146] width 38 height 38
click at [848, 36] on span "×" at bounding box center [849, 37] width 9 height 21
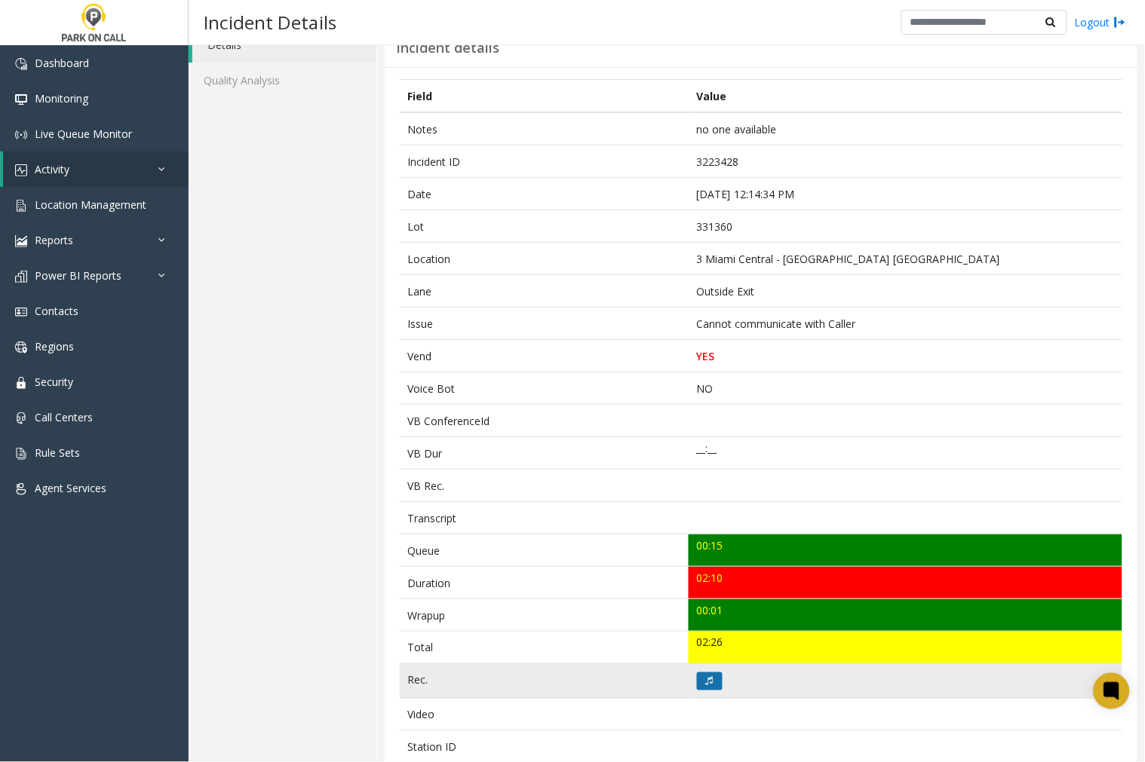
scroll to position [84, 0]
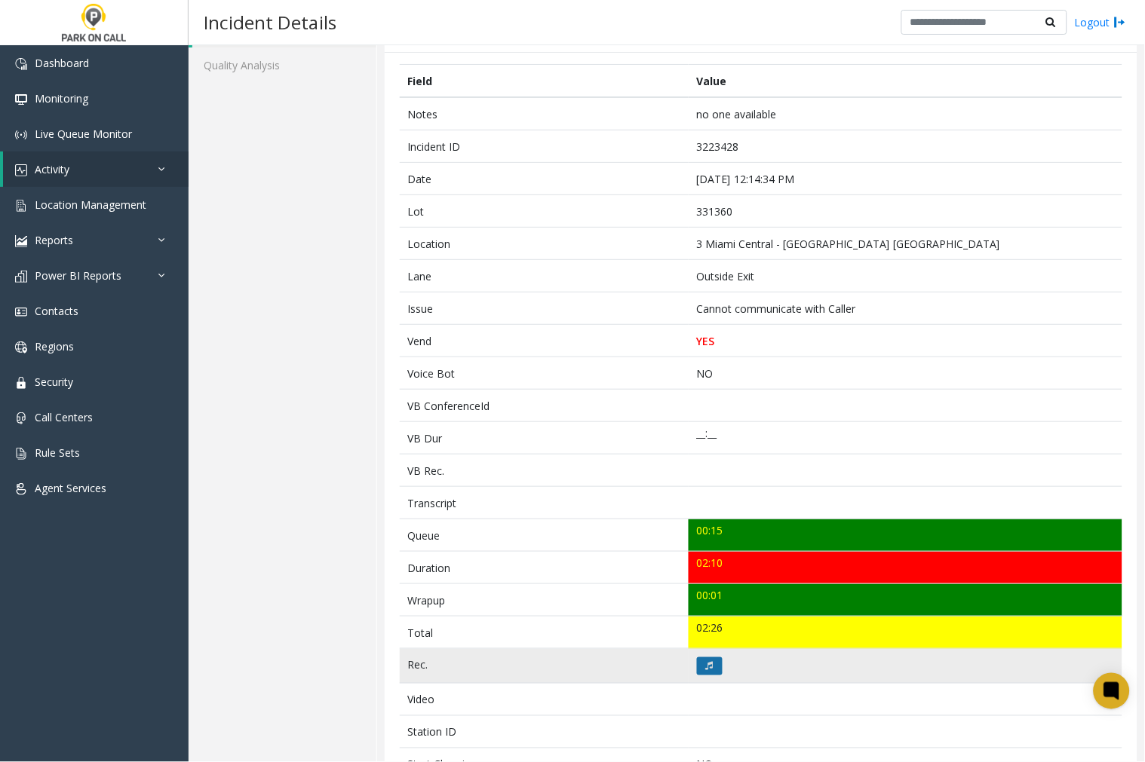
click at [704, 660] on button at bounding box center [710, 667] width 26 height 18
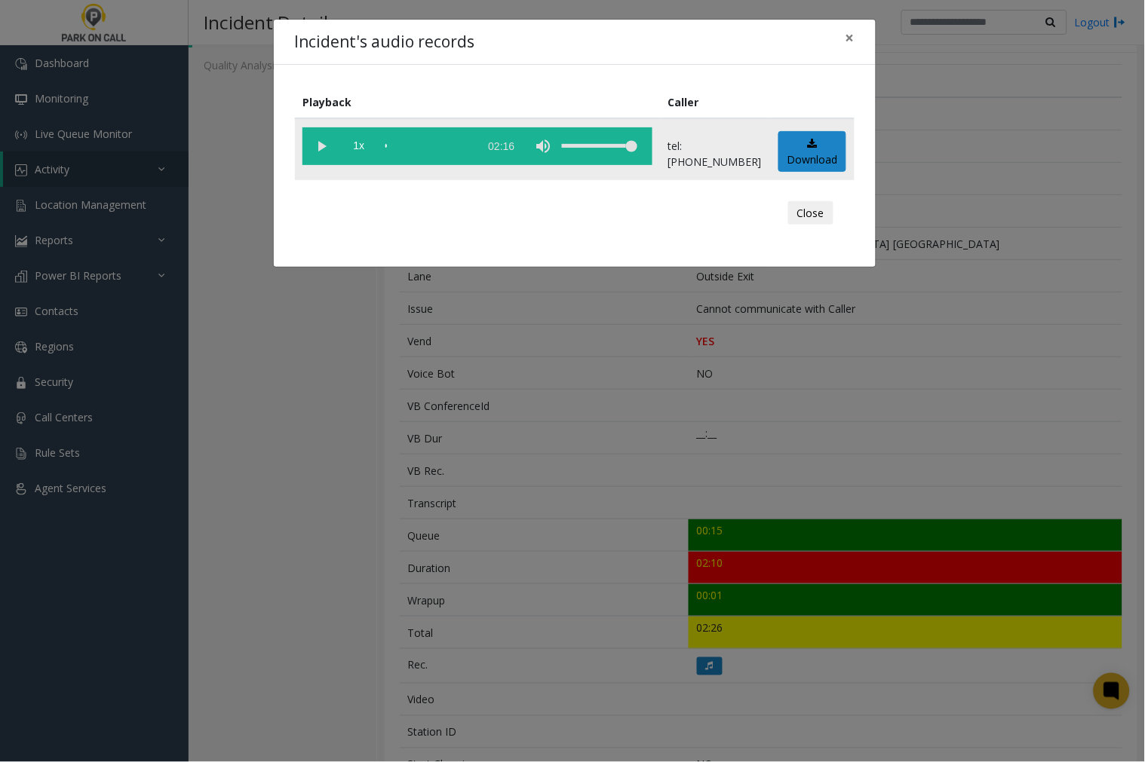
click at [320, 140] on vg-play-pause at bounding box center [321, 146] width 38 height 38
click at [854, 33] on button "×" at bounding box center [850, 38] width 30 height 37
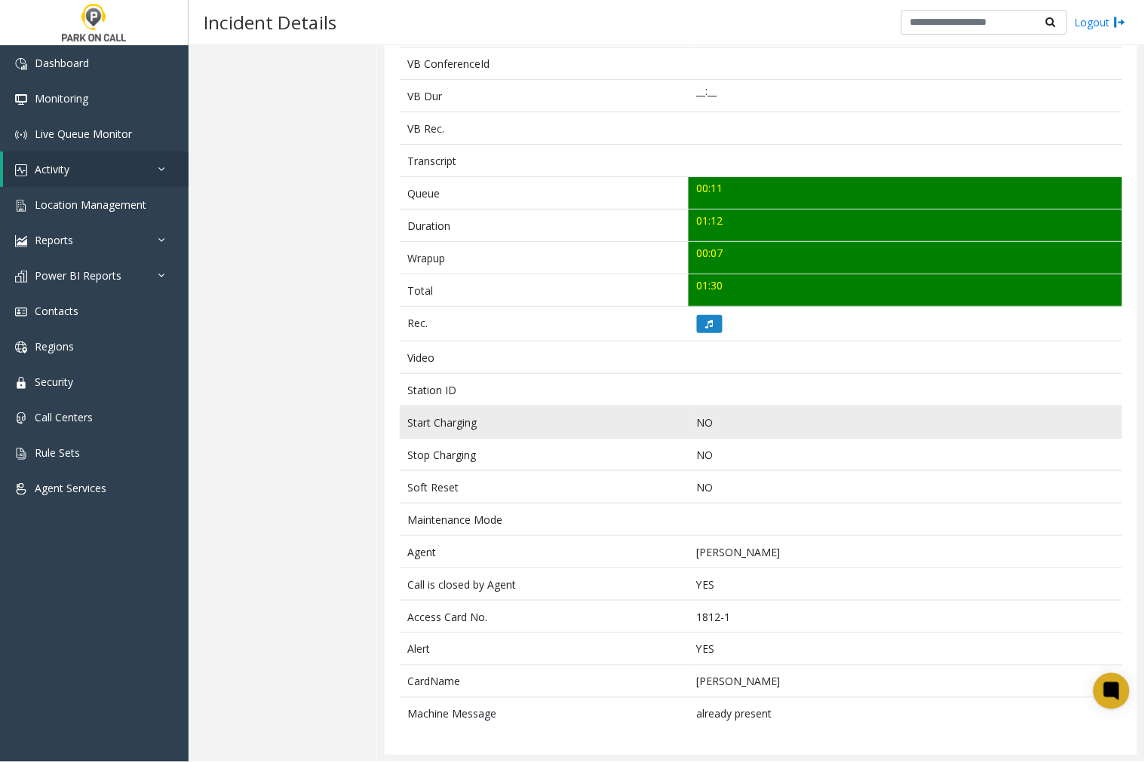
scroll to position [428, 0]
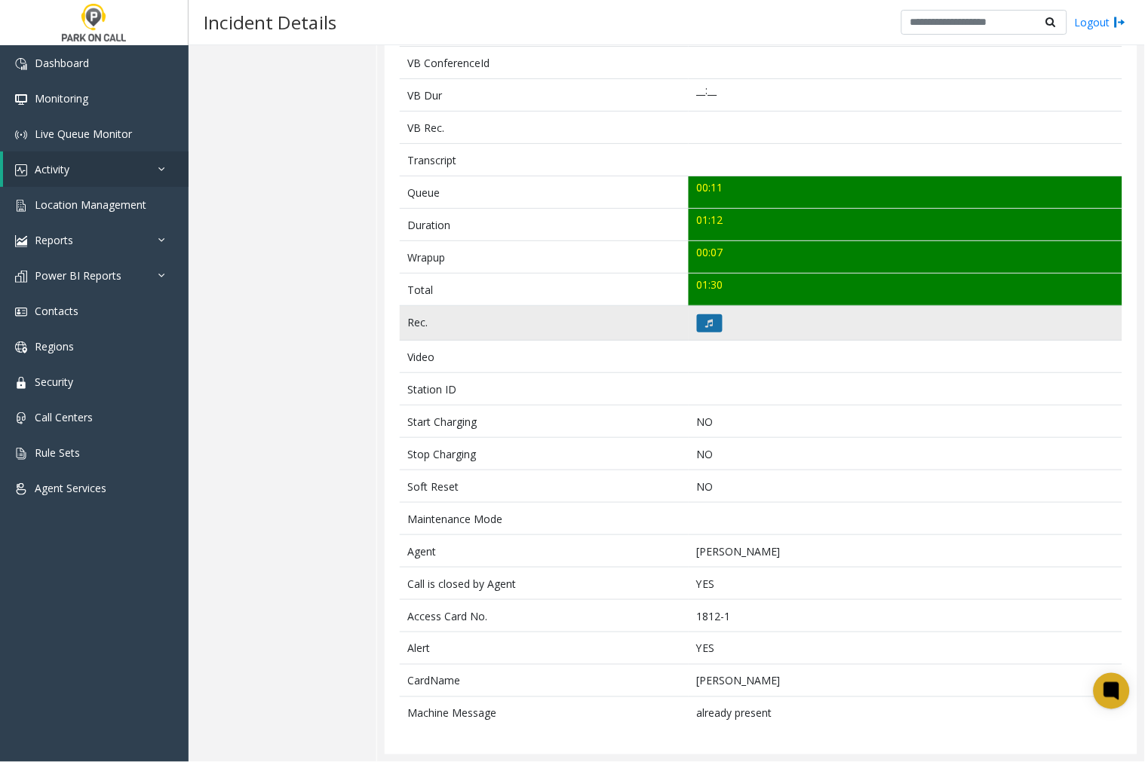
click at [706, 323] on icon at bounding box center [710, 323] width 8 height 9
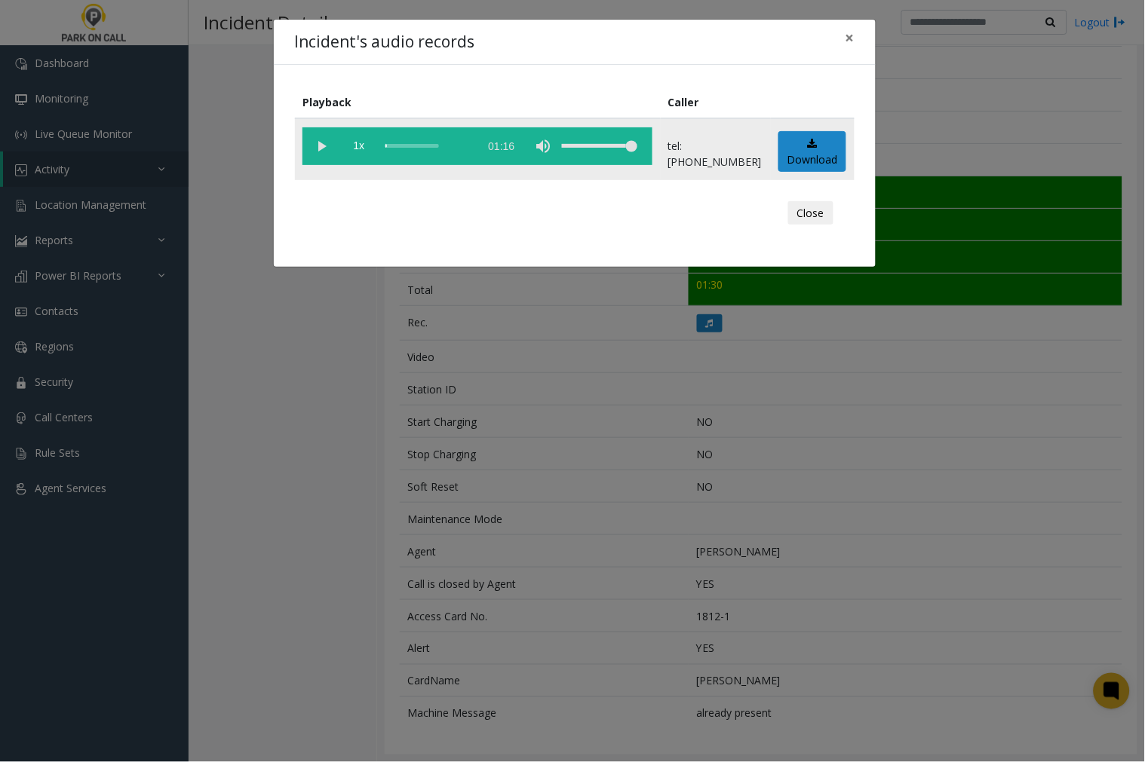
click at [314, 141] on vg-play-pause at bounding box center [321, 146] width 38 height 38
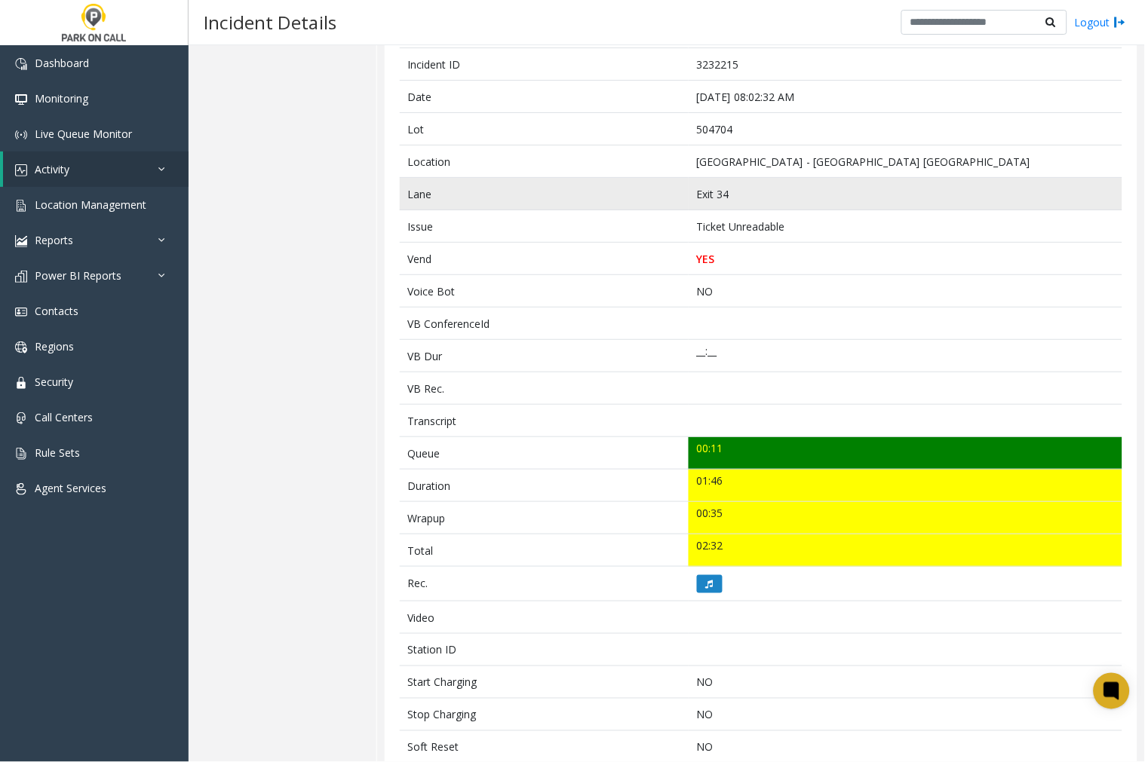
scroll to position [167, 0]
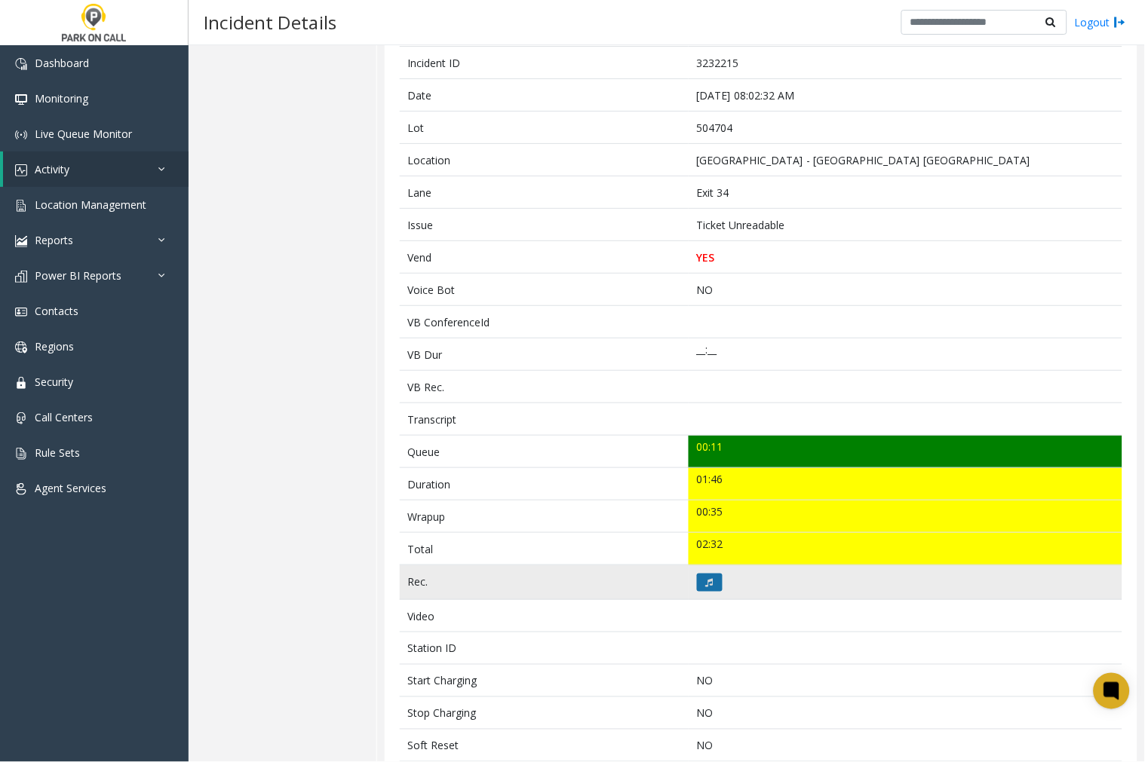
click at [699, 584] on button at bounding box center [710, 583] width 26 height 18
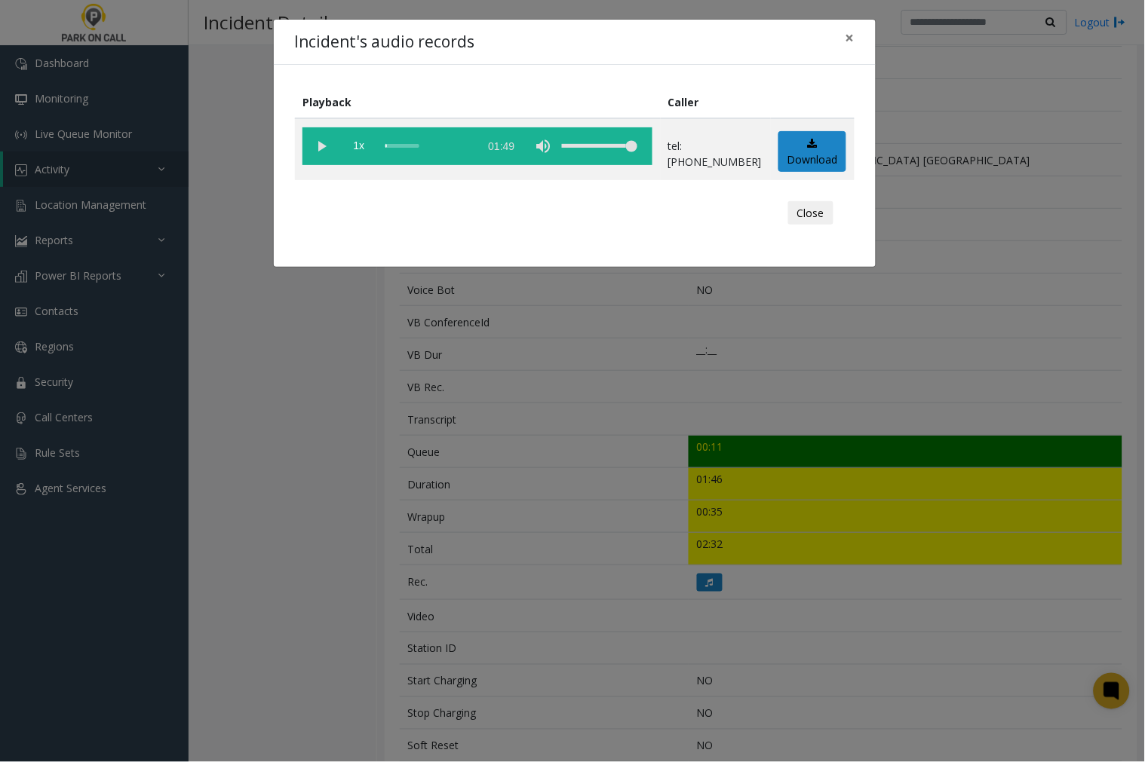
drag, startPoint x: 320, startPoint y: 144, endPoint x: 652, endPoint y: 265, distance: 353.3
click at [320, 144] on vg-play-pause at bounding box center [321, 146] width 38 height 38
click at [848, 38] on span "×" at bounding box center [849, 37] width 9 height 21
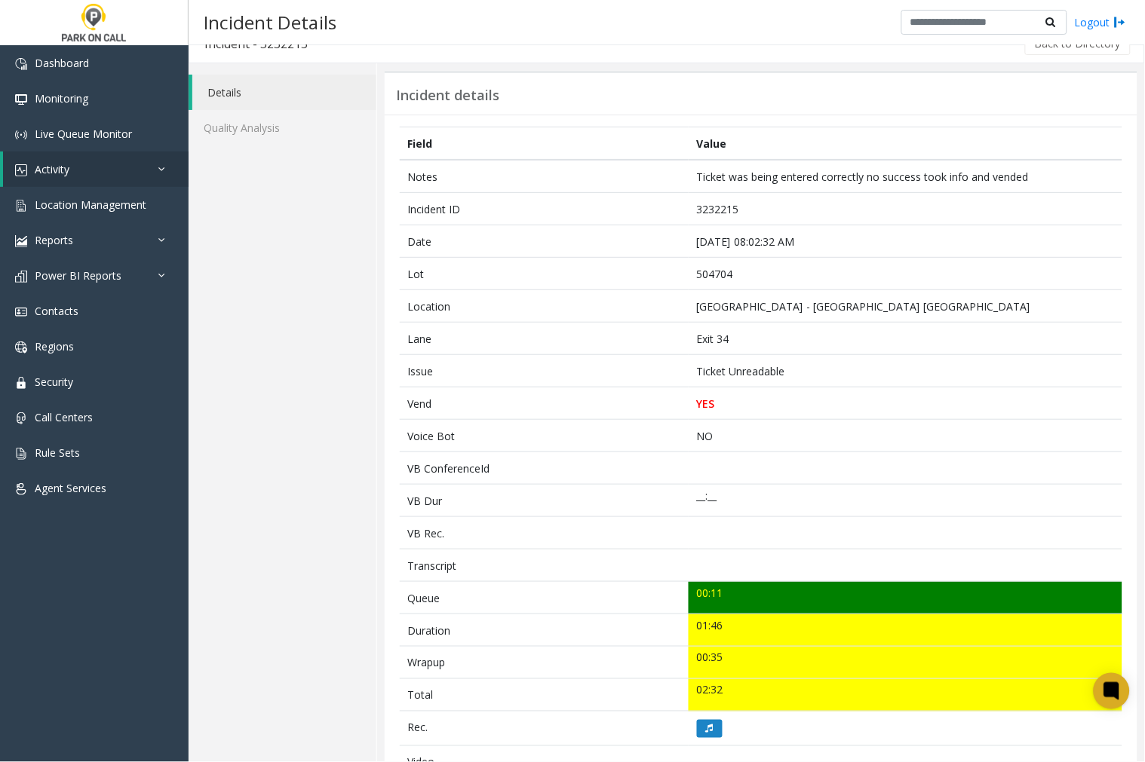
scroll to position [0, 0]
